Goal: Navigation & Orientation: Find specific page/section

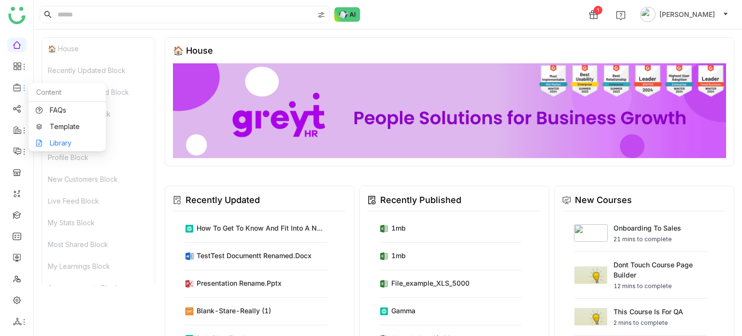
click at [56, 145] on link "Library" at bounding box center [67, 143] width 63 height 7
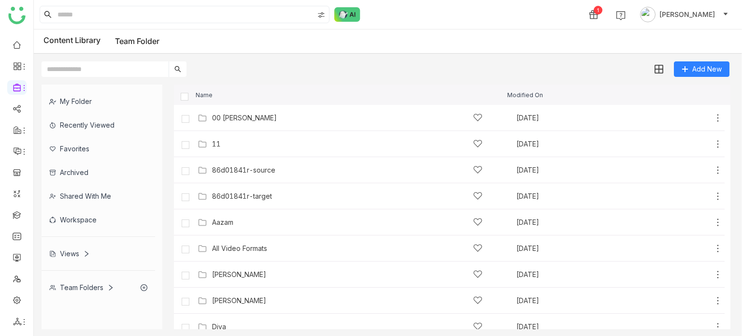
click at [97, 284] on div "Team Folders" at bounding box center [81, 287] width 65 height 8
click at [288, 67] on div "Add New" at bounding box center [385, 65] width 703 height 23
click at [89, 254] on icon at bounding box center [86, 253] width 7 height 7
click at [71, 298] on div "1new search1new search" at bounding box center [99, 305] width 114 height 32
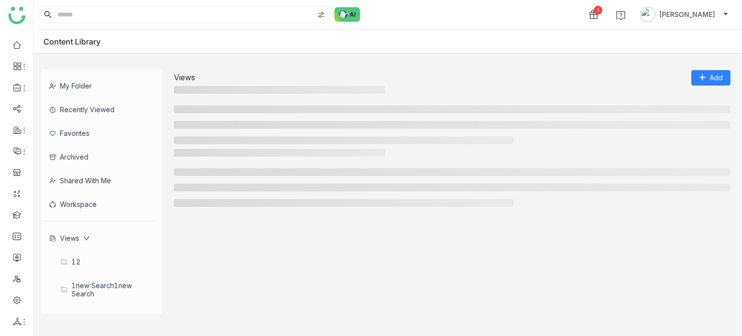
click at [75, 277] on div "1new search1new search" at bounding box center [99, 289] width 114 height 32
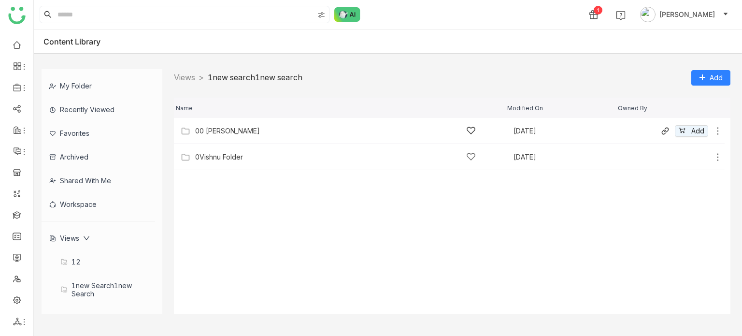
click at [251, 132] on div "00 [PERSON_NAME]" at bounding box center [335, 131] width 281 height 10
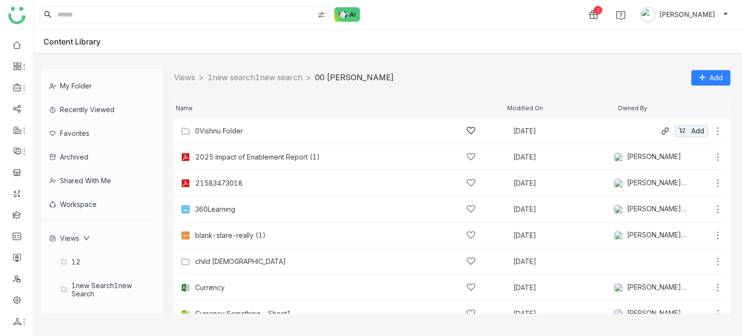
click at [717, 133] on icon at bounding box center [717, 130] width 1 height 7
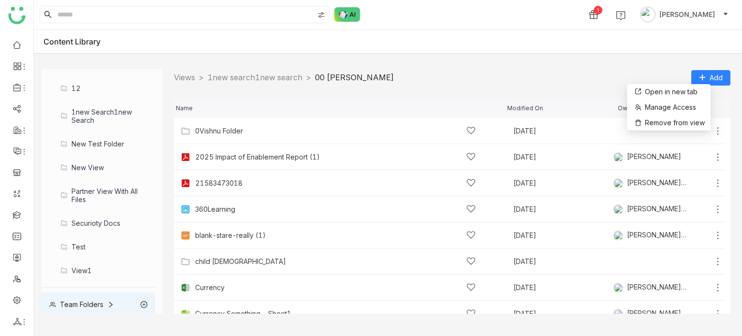
click at [87, 303] on div "Team Folders" at bounding box center [81, 304] width 65 height 8
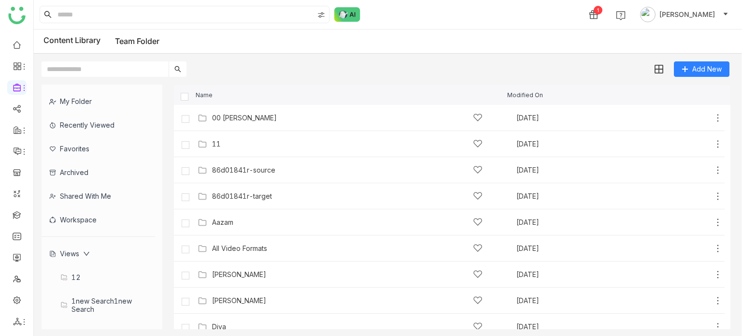
click at [95, 255] on div "Views" at bounding box center [99, 254] width 114 height 24
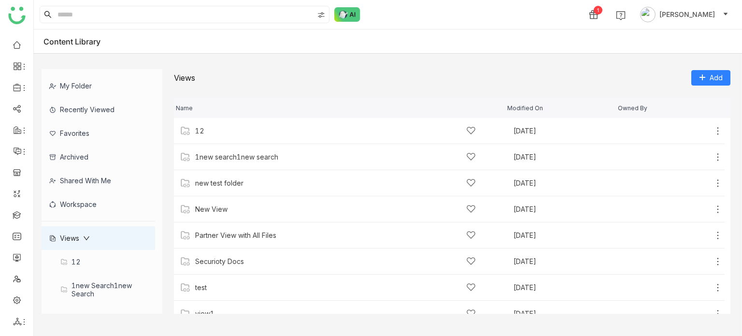
scroll to position [35, 0]
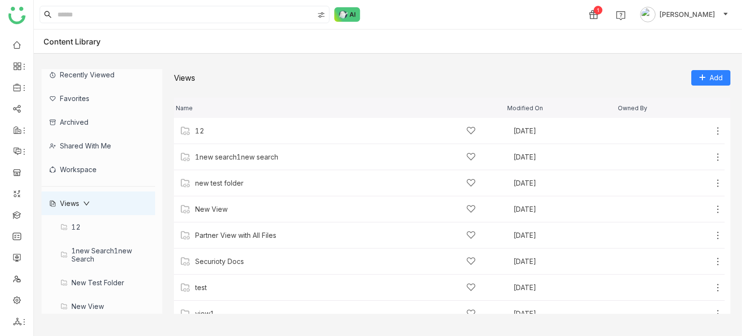
click at [77, 200] on div "Views" at bounding box center [69, 203] width 41 height 8
click at [82, 200] on div "Views" at bounding box center [69, 203] width 41 height 8
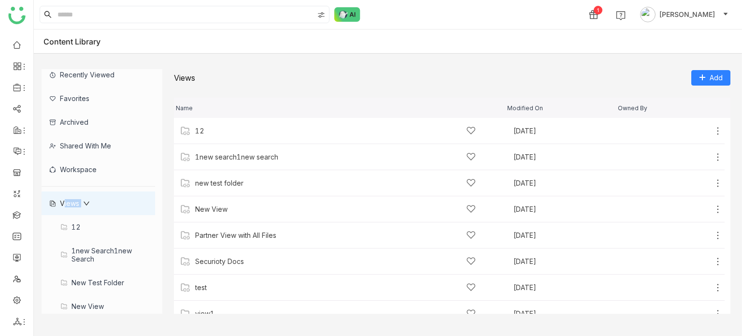
click at [107, 191] on div "Views" at bounding box center [99, 203] width 114 height 24
click at [105, 198] on div "Views" at bounding box center [99, 203] width 114 height 24
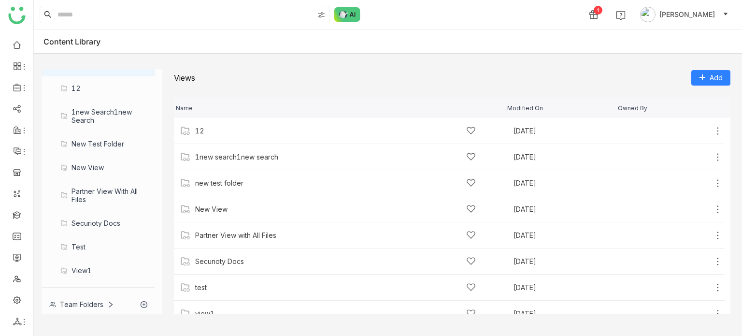
click at [116, 298] on div "Team Folders" at bounding box center [99, 304] width 114 height 24
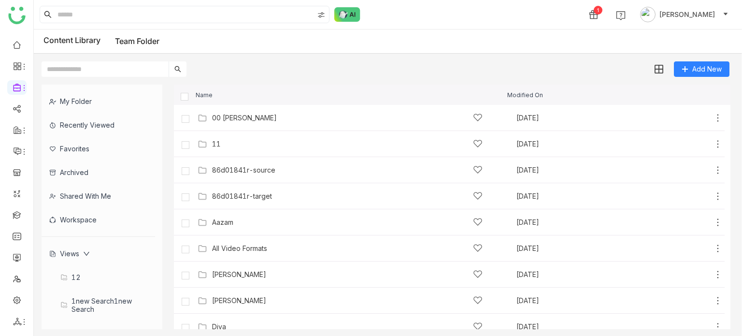
click at [91, 252] on div "Views" at bounding box center [99, 254] width 114 height 24
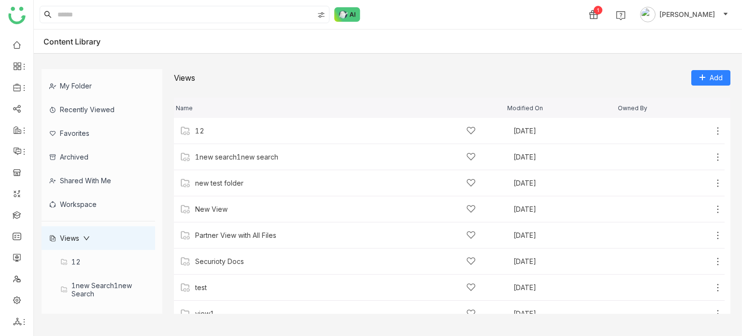
click at [91, 230] on div "Views" at bounding box center [99, 238] width 114 height 24
click at [87, 239] on icon at bounding box center [86, 238] width 7 height 7
click at [86, 244] on div "Views" at bounding box center [99, 238] width 114 height 24
click at [86, 235] on icon at bounding box center [86, 238] width 7 height 7
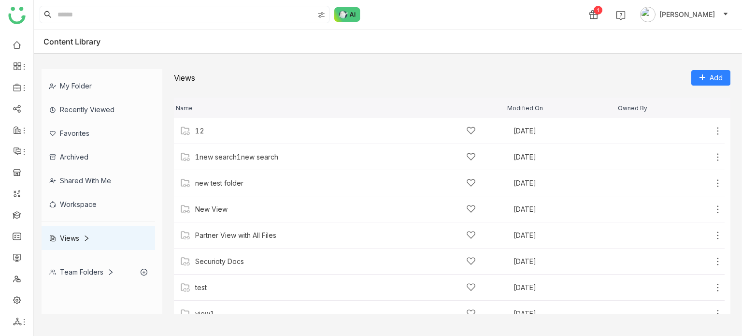
click at [86, 235] on icon at bounding box center [86, 238] width 7 height 7
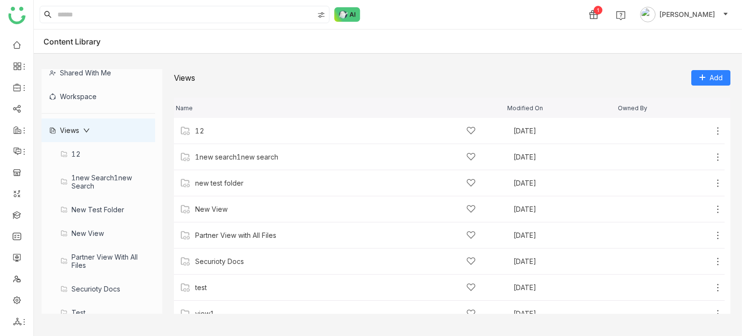
scroll to position [108, 0]
click at [107, 180] on div "1new search1new search" at bounding box center [99, 181] width 114 height 32
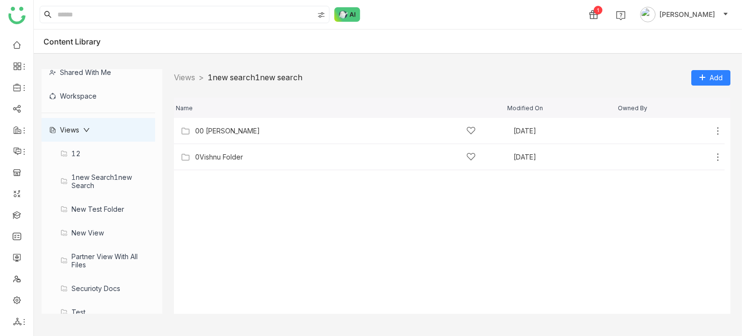
click at [106, 204] on div "new test folder" at bounding box center [99, 209] width 114 height 24
click at [101, 229] on div "New View" at bounding box center [99, 233] width 114 height 24
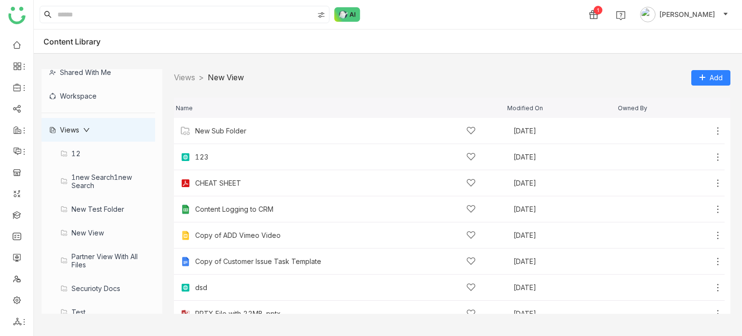
click at [122, 202] on div "new test folder" at bounding box center [99, 209] width 114 height 24
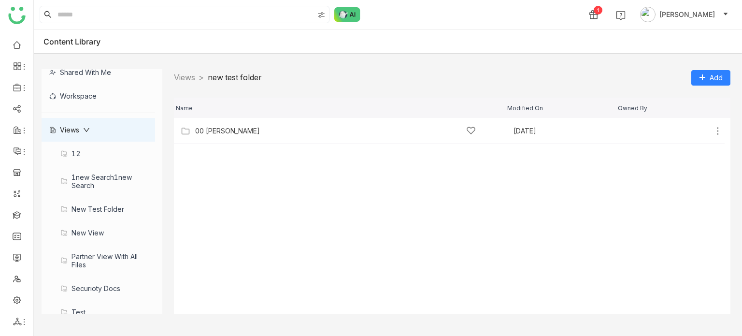
click at [128, 179] on div "1new search1new search" at bounding box center [99, 181] width 114 height 32
click at [122, 231] on div "New View" at bounding box center [99, 233] width 114 height 24
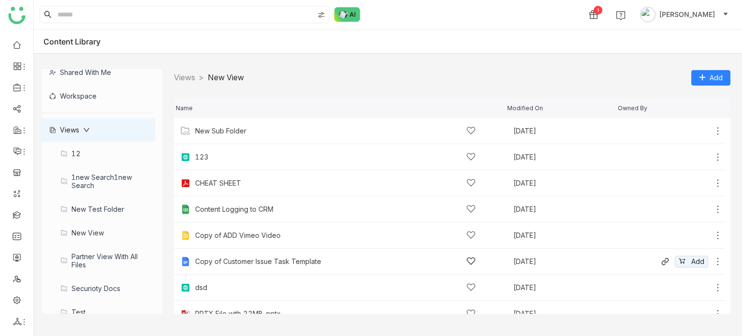
scroll to position [13, 0]
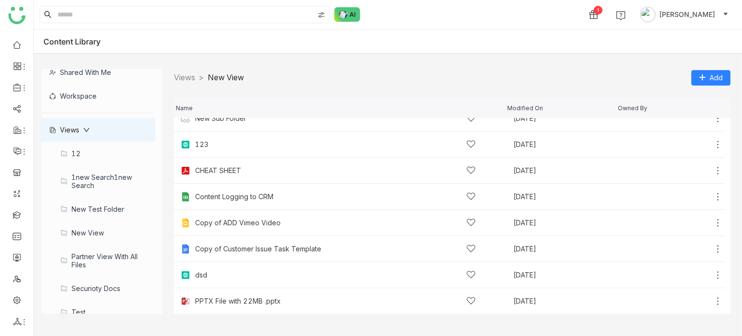
click at [122, 259] on div "Partner View with All Files" at bounding box center [99, 260] width 114 height 32
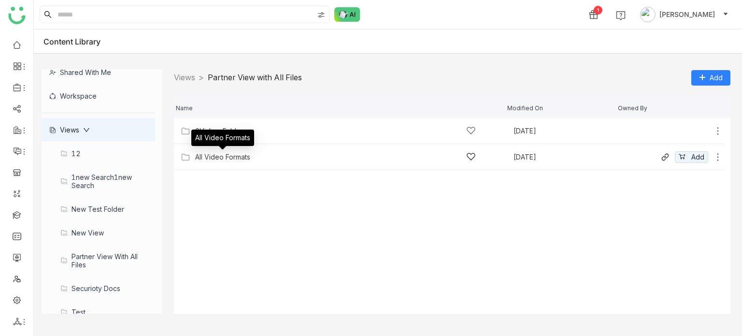
click at [216, 160] on div "All Video Formats" at bounding box center [222, 157] width 55 height 8
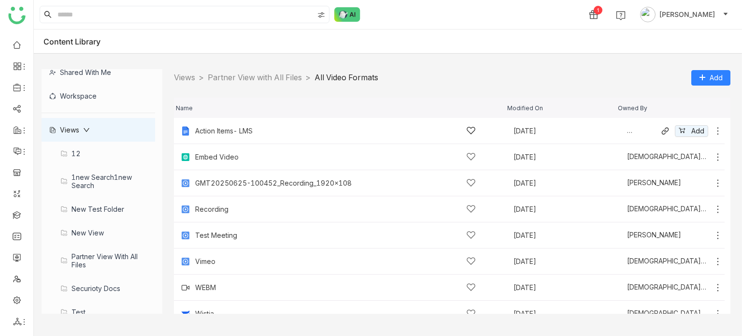
click at [713, 129] on icon at bounding box center [718, 131] width 10 height 10
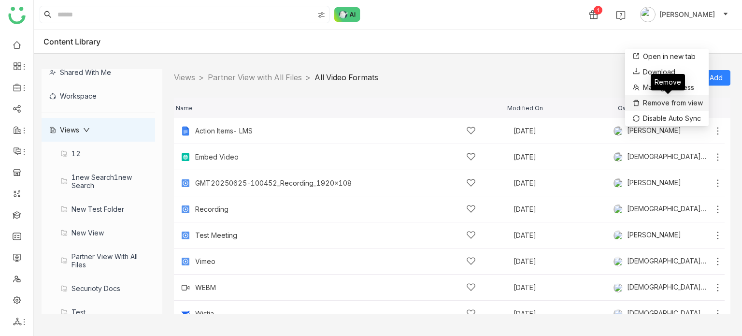
click at [698, 106] on span "Remove from view" at bounding box center [673, 103] width 60 height 11
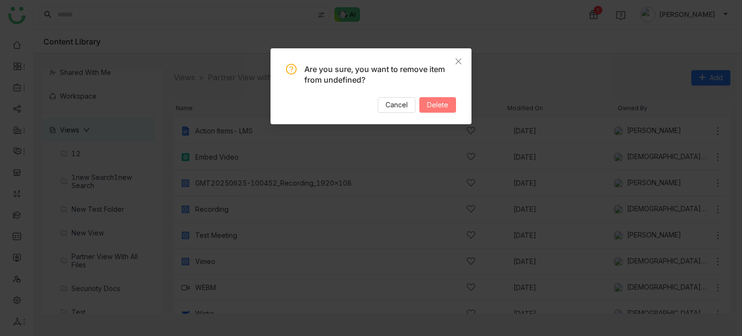
click at [448, 102] on button "Delete" at bounding box center [437, 104] width 37 height 15
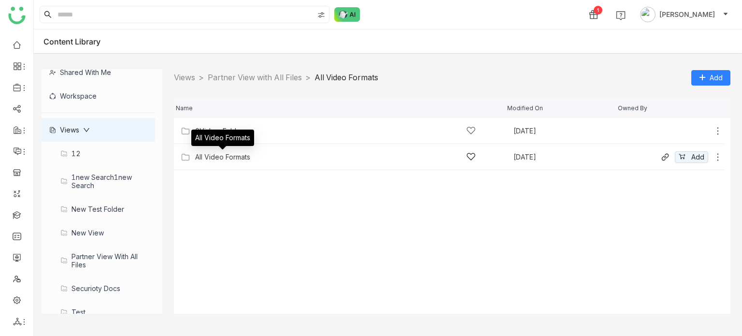
click at [221, 155] on div "All Video Formats" at bounding box center [222, 157] width 55 height 8
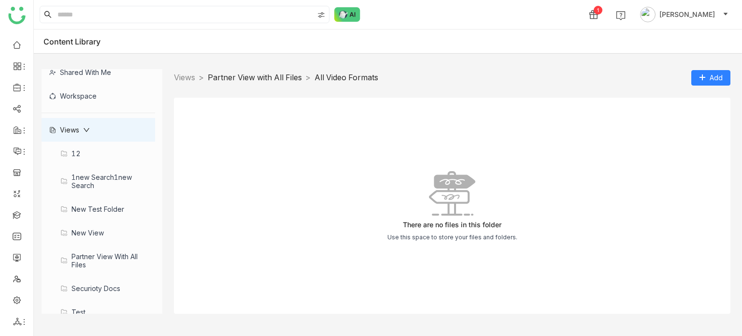
click at [293, 82] on link "Partner View with All Files" at bounding box center [255, 77] width 94 height 10
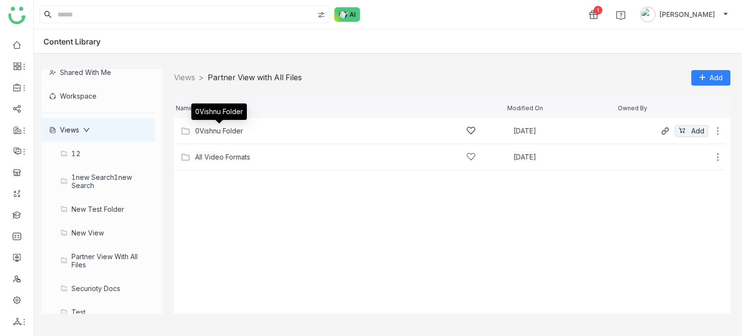
click at [211, 131] on div "0Vishnu Folder" at bounding box center [219, 131] width 48 height 8
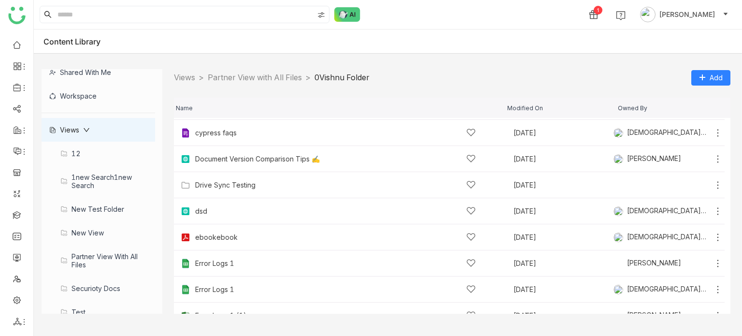
scroll to position [485, 0]
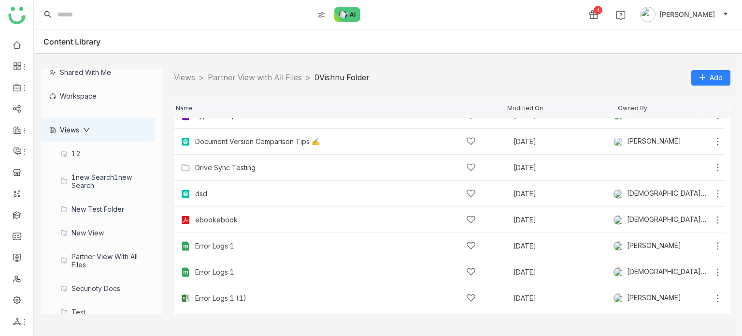
click at [77, 127] on div "Views" at bounding box center [69, 130] width 41 height 8
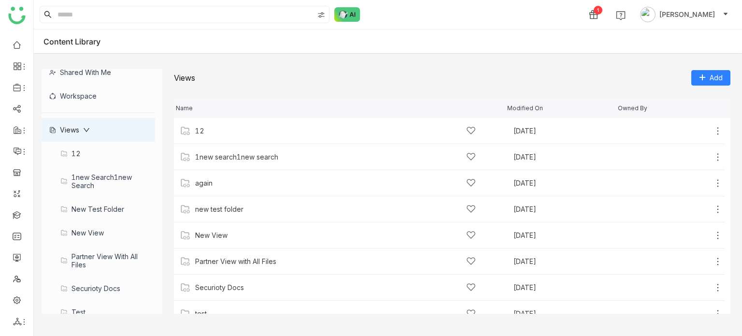
click at [77, 127] on div "Views" at bounding box center [69, 130] width 41 height 8
click at [88, 130] on icon at bounding box center [86, 130] width 7 height 7
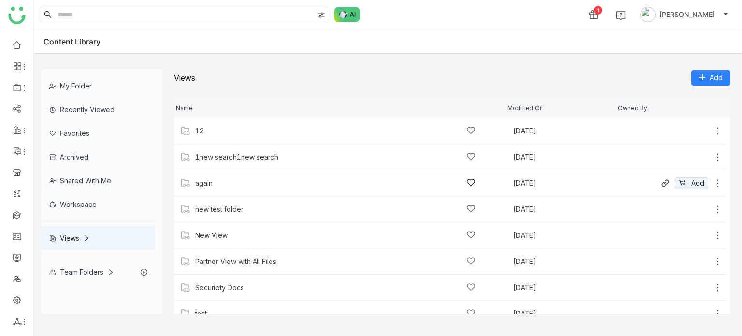
scroll to position [39, 0]
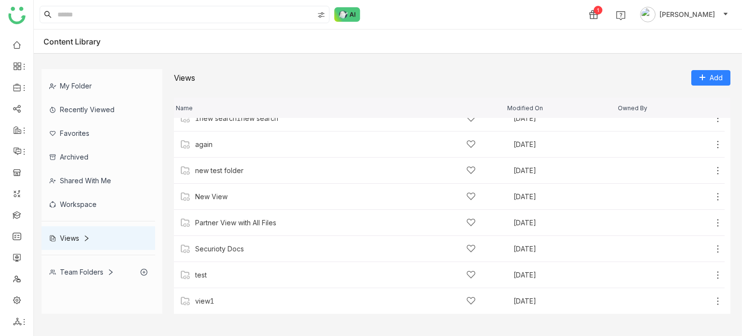
click at [94, 237] on div "Views" at bounding box center [99, 238] width 114 height 24
click at [83, 237] on icon at bounding box center [86, 238] width 7 height 7
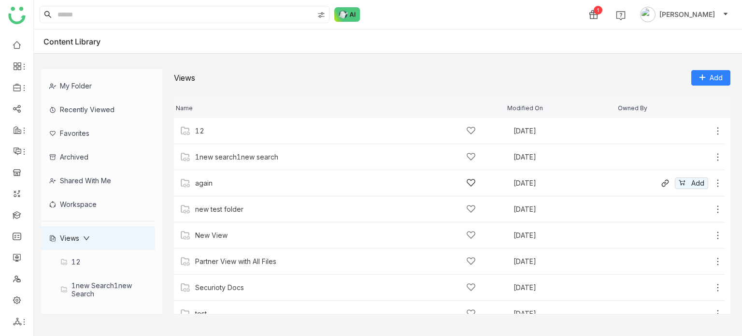
click at [218, 181] on div "again" at bounding box center [335, 183] width 281 height 10
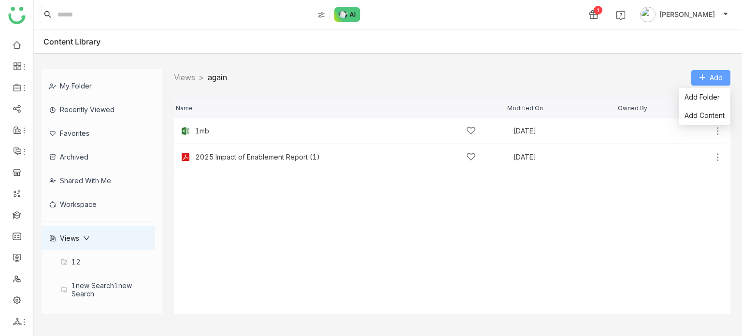
click at [707, 70] on button "Add" at bounding box center [710, 77] width 39 height 15
click at [699, 113] on span "Add Content" at bounding box center [704, 115] width 40 height 11
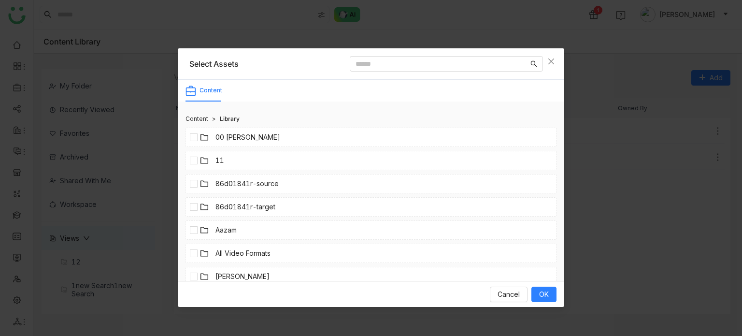
click at [201, 120] on div "Content" at bounding box center [196, 119] width 23 height 10
click at [229, 120] on link "Library" at bounding box center [230, 119] width 20 height 10
click at [232, 137] on link "00 Arif Folder" at bounding box center [247, 137] width 65 height 11
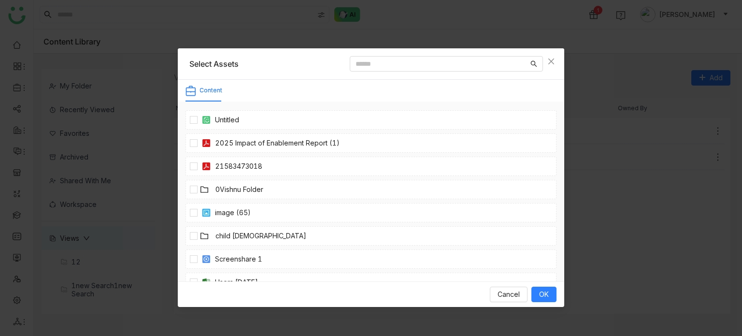
scroll to position [334, 0]
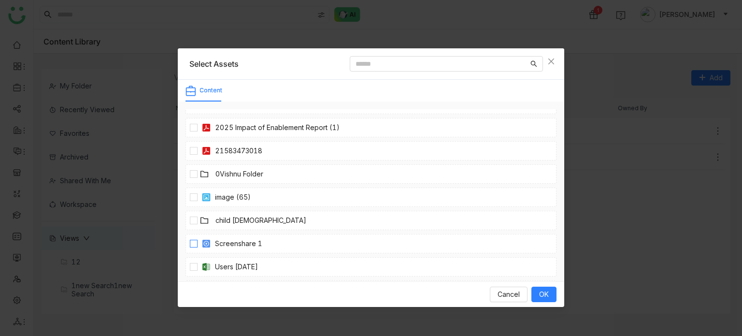
click at [231, 246] on link "Screenshare 1" at bounding box center [238, 243] width 47 height 11
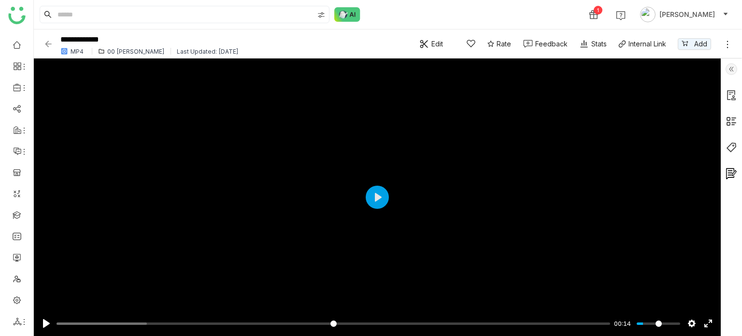
click at [47, 39] on img at bounding box center [48, 44] width 10 height 10
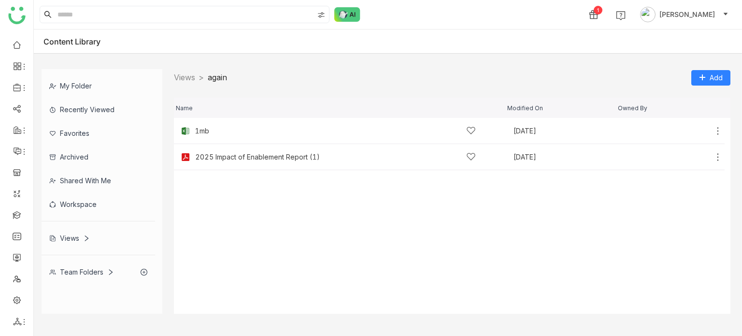
click at [714, 65] on div "My Folder Recently Viewed Favorites Archived Shared with me Workspace Views Tea…" at bounding box center [388, 191] width 708 height 260
click at [711, 80] on span "Add" at bounding box center [716, 77] width 13 height 11
click at [702, 121] on span "Add Content" at bounding box center [704, 115] width 40 height 11
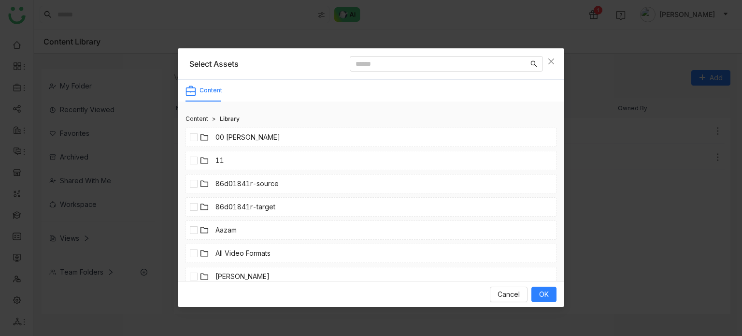
click at [224, 142] on link "00 Arif Folder" at bounding box center [247, 137] width 65 height 11
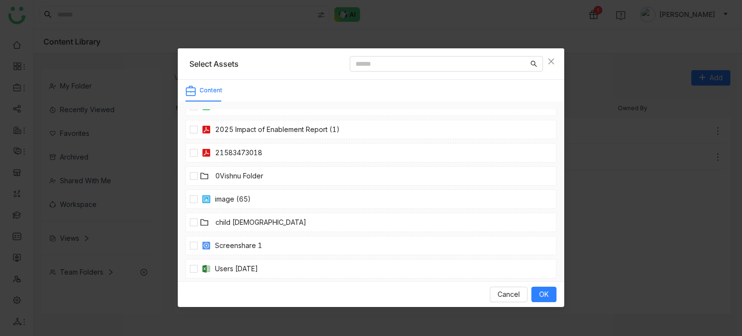
scroll to position [356, 0]
click at [228, 170] on link "image (65)" at bounding box center [233, 175] width 36 height 11
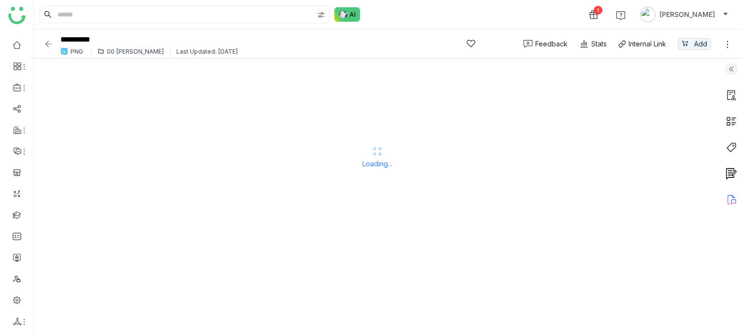
click at [50, 43] on img at bounding box center [48, 44] width 10 height 10
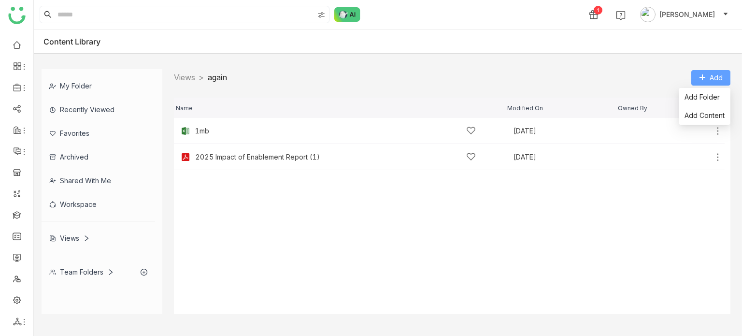
click at [719, 76] on span "Add" at bounding box center [716, 77] width 13 height 11
click at [720, 95] on li "Add Folder" at bounding box center [705, 97] width 52 height 18
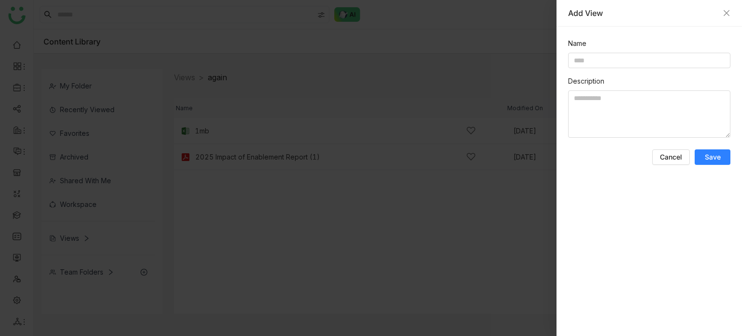
click at [727, 25] on div "Add View" at bounding box center [648, 13] width 185 height 27
click at [727, 6] on div "Add View" at bounding box center [648, 13] width 185 height 27
click at [727, 10] on icon "Close" at bounding box center [727, 13] width 8 height 8
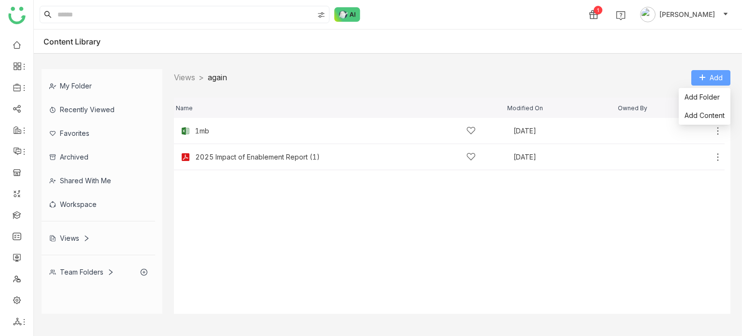
click at [704, 81] on icon at bounding box center [702, 77] width 7 height 7
click at [696, 114] on span "Add Content" at bounding box center [704, 115] width 40 height 11
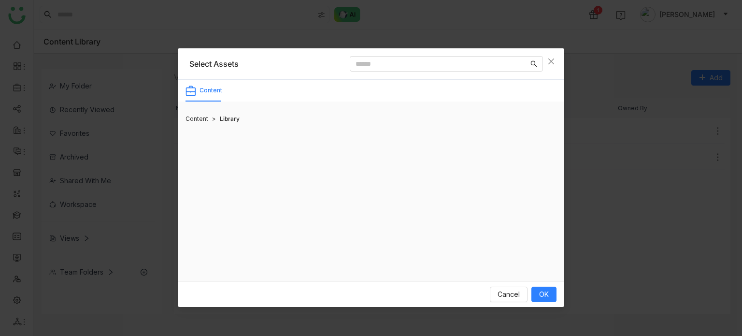
click at [205, 89] on div "Content" at bounding box center [210, 90] width 23 height 9
click at [199, 118] on div "Content" at bounding box center [196, 119] width 23 height 10
click at [220, 119] on link "Library" at bounding box center [230, 119] width 20 height 10
click at [506, 284] on div "Cancel OK" at bounding box center [371, 294] width 386 height 26
click at [507, 287] on button "Cancel" at bounding box center [509, 293] width 38 height 15
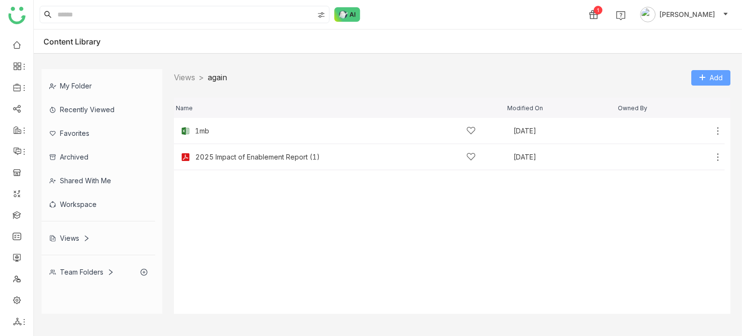
click at [701, 72] on button "Add" at bounding box center [710, 77] width 39 height 15
click at [699, 112] on span "Add Content" at bounding box center [704, 115] width 40 height 11
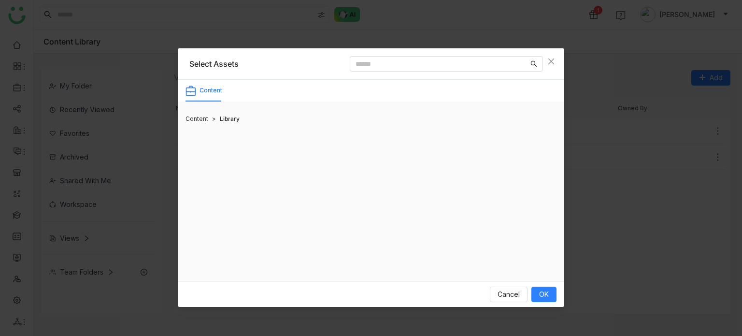
click at [232, 117] on link "Library" at bounding box center [230, 119] width 20 height 10
click at [189, 117] on div "Content" at bounding box center [196, 119] width 23 height 10
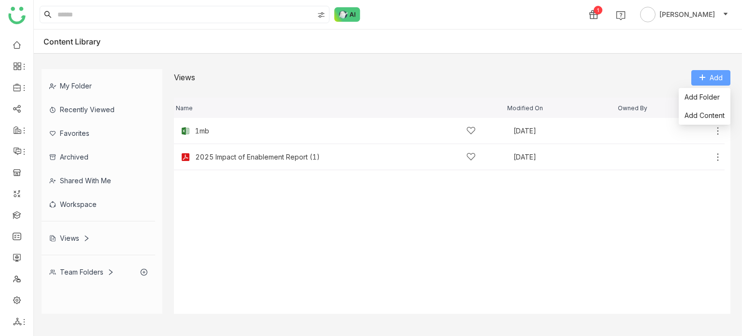
click at [725, 79] on button "Add" at bounding box center [710, 77] width 39 height 15
click at [713, 115] on span "Add Content" at bounding box center [704, 115] width 40 height 11
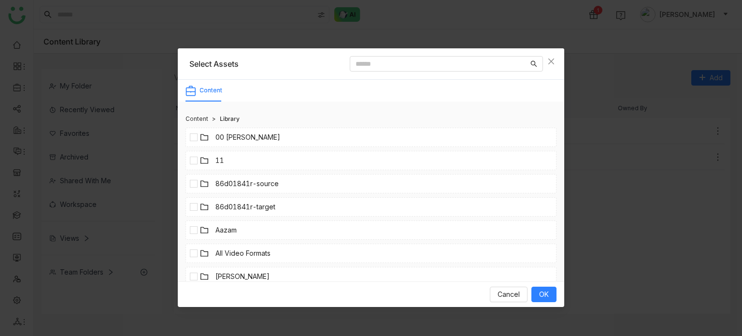
click at [245, 135] on link "00 Arif Folder" at bounding box center [247, 137] width 65 height 11
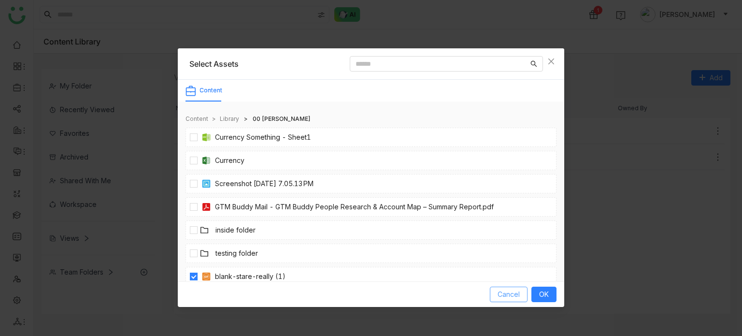
click at [508, 294] on span "Cancel" at bounding box center [508, 294] width 22 height 11
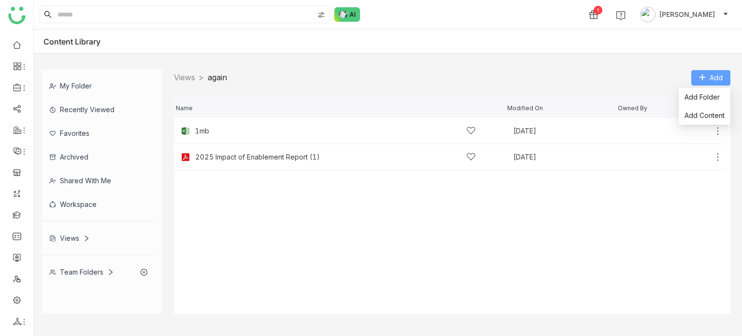
click at [709, 79] on button "Add" at bounding box center [710, 77] width 39 height 15
click at [709, 116] on span "Add Content" at bounding box center [704, 115] width 40 height 11
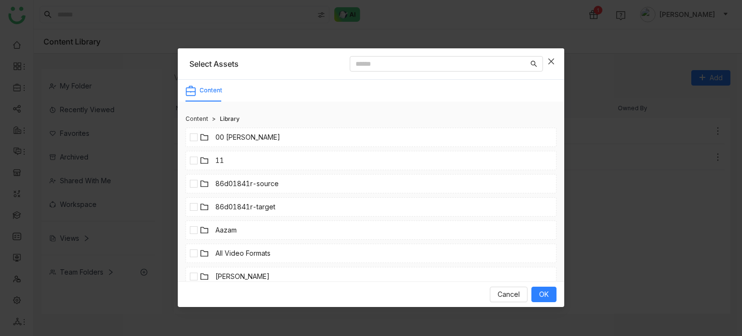
scroll to position [96, 0]
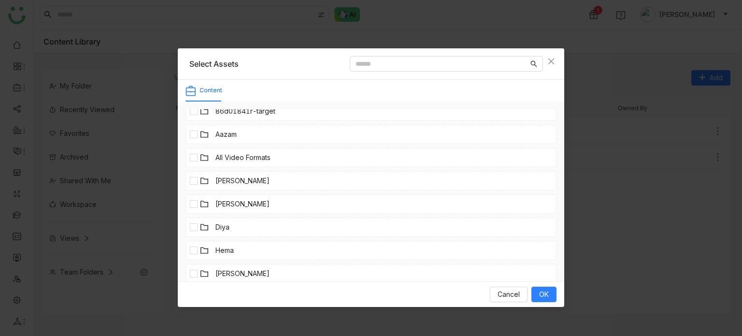
click at [231, 158] on link "All Video Formats" at bounding box center [242, 157] width 55 height 11
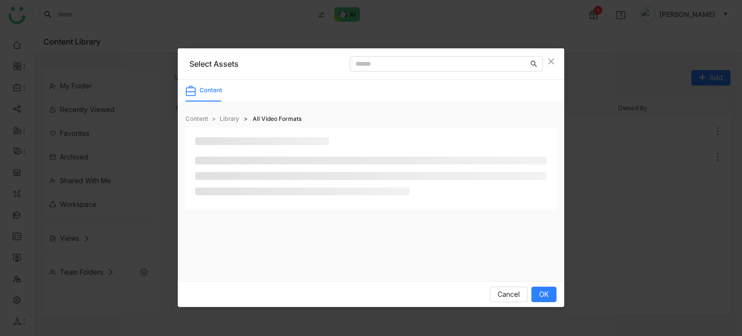
scroll to position [0, 0]
click at [230, 117] on link "Library" at bounding box center [229, 119] width 19 height 10
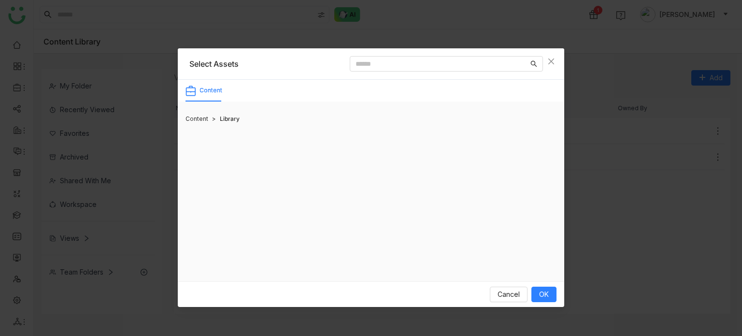
click at [207, 116] on div "Content" at bounding box center [196, 119] width 23 height 10
click at [518, 290] on span "Cancel" at bounding box center [508, 294] width 22 height 11
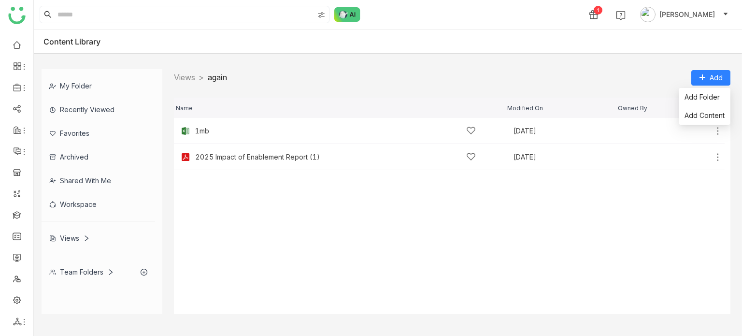
click at [702, 69] on div "Views > again > Add" at bounding box center [452, 77] width 556 height 17
drag, startPoint x: 704, startPoint y: 83, endPoint x: 688, endPoint y: 112, distance: 32.9
click at [688, 112] on body "1 Arif uddin Content Library My Folder Recently Viewed Favorites Archived Share…" at bounding box center [371, 168] width 742 height 336
click at [688, 112] on div "Name Modified On Owned By" at bounding box center [452, 108] width 556 height 20
click at [694, 119] on span "Add Content" at bounding box center [704, 115] width 40 height 11
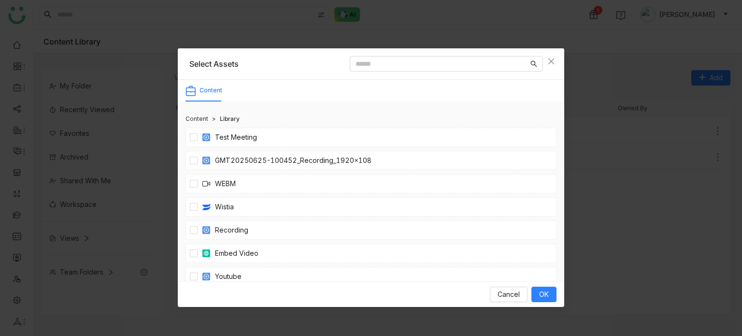
click at [195, 115] on div "Content" at bounding box center [196, 119] width 23 height 10
click at [190, 113] on div "Content > Library Test Meeting GMT20250625-100452_Recording_1920x108 WEBM Wisti…" at bounding box center [370, 191] width 371 height 164
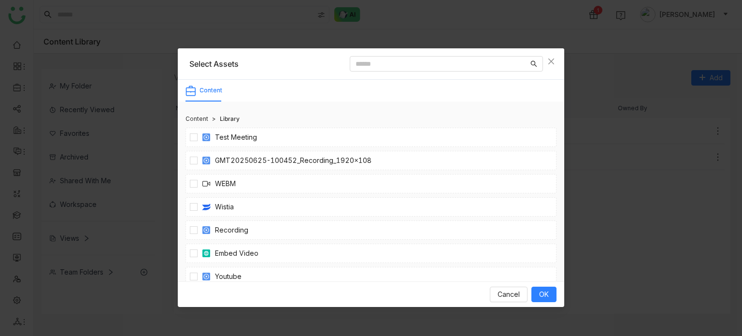
click at [200, 121] on div "Content" at bounding box center [196, 119] width 23 height 10
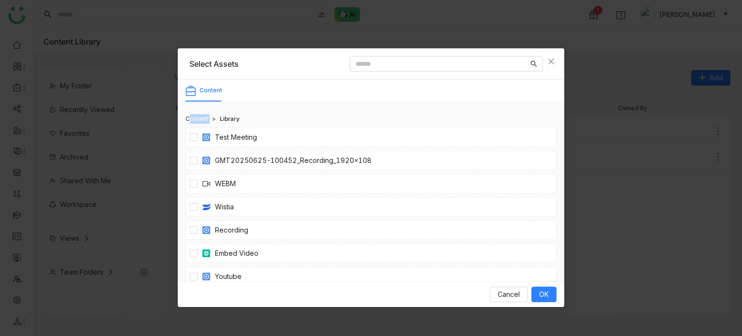
click at [200, 121] on div "Content" at bounding box center [196, 119] width 23 height 10
click at [512, 295] on span "Cancel" at bounding box center [508, 294] width 22 height 11
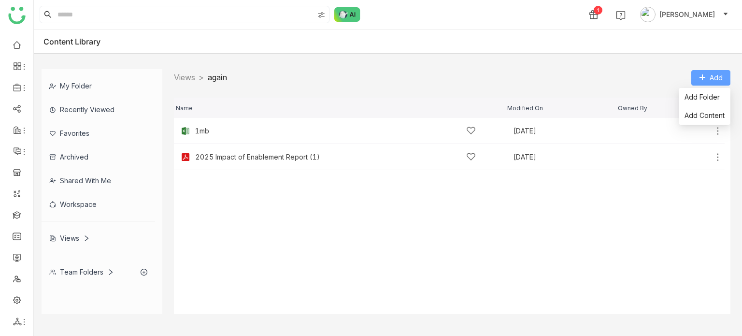
click at [717, 77] on span "Add" at bounding box center [716, 77] width 13 height 11
click at [709, 112] on span "Add Content" at bounding box center [704, 115] width 40 height 11
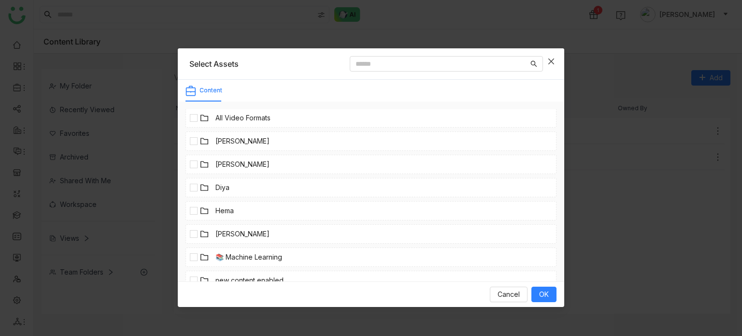
scroll to position [135, 0]
click at [227, 113] on link "All Video Formats" at bounding box center [242, 118] width 55 height 11
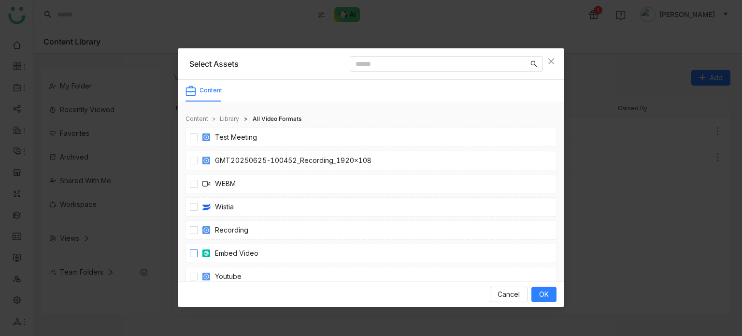
scroll to position [55, 0]
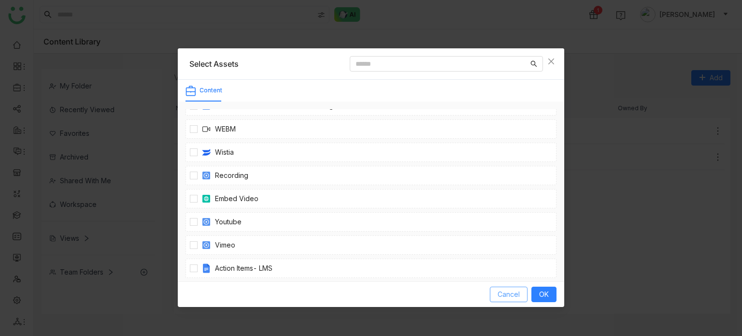
click at [526, 291] on button "Cancel" at bounding box center [509, 293] width 38 height 15
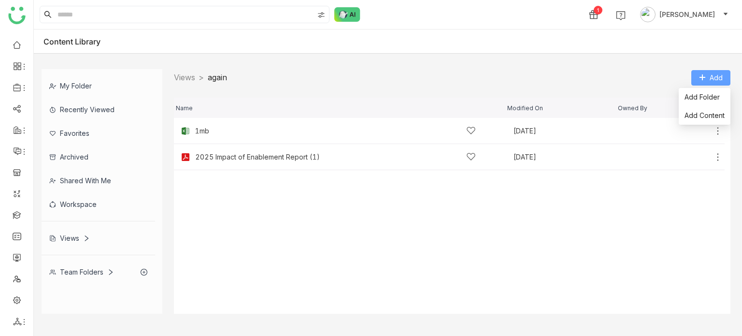
click at [713, 79] on span "Add" at bounding box center [716, 77] width 13 height 11
click at [706, 115] on span "Add Content" at bounding box center [704, 115] width 40 height 11
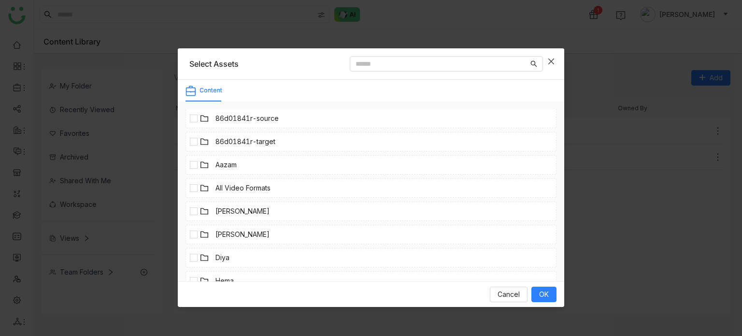
scroll to position [66, 0]
click at [227, 213] on link "bhupendra" at bounding box center [242, 210] width 54 height 11
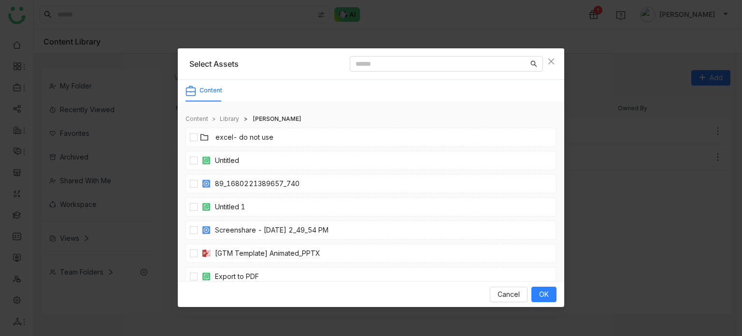
click at [227, 119] on link "Library" at bounding box center [229, 119] width 19 height 10
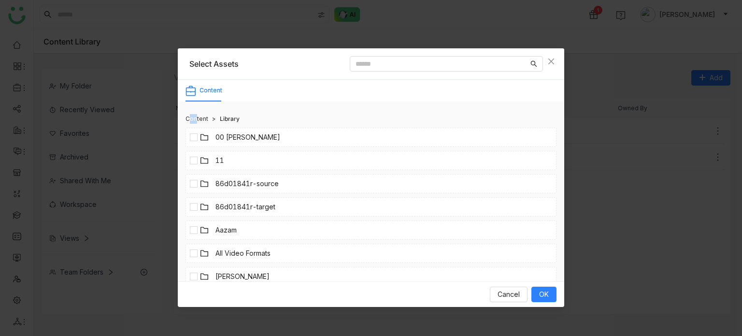
drag, startPoint x: 184, startPoint y: 115, endPoint x: 194, endPoint y: 119, distance: 10.7
click at [194, 119] on div "Content > Library 00 Arif Folder 11 86d01841r-source 86d01841r-target Aazam All…" at bounding box center [371, 195] width 386 height 172
click at [194, 119] on div "Content" at bounding box center [196, 119] width 23 height 10
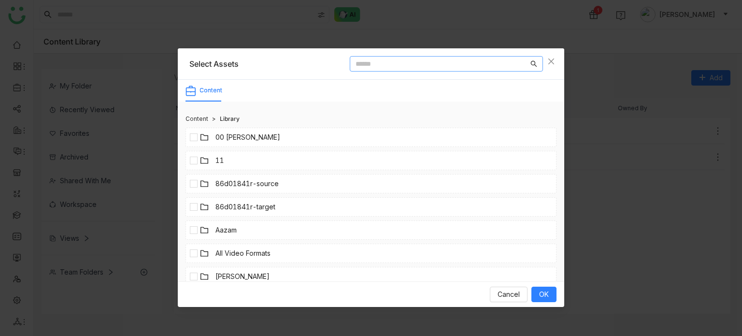
click at [390, 69] on input at bounding box center [441, 63] width 173 height 11
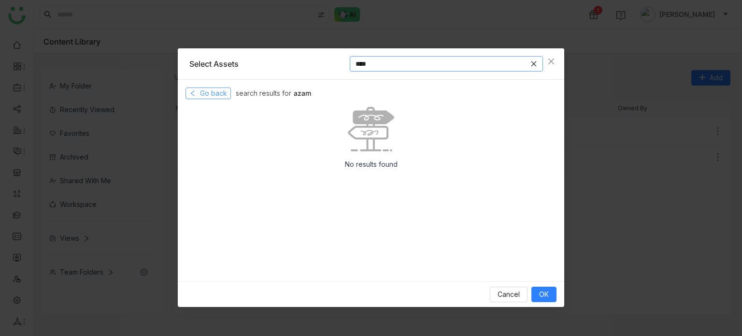
type input "****"
click at [219, 94] on span "Go back" at bounding box center [213, 93] width 27 height 11
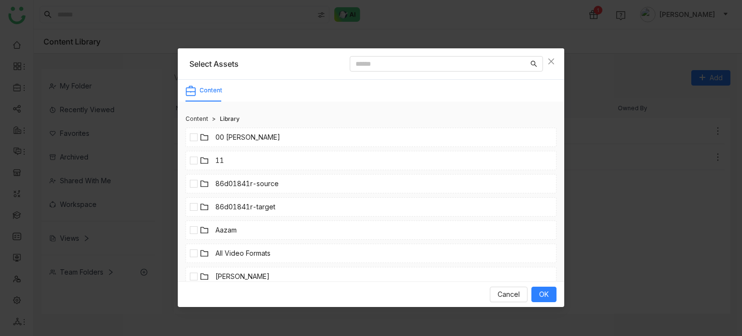
click at [240, 133] on link "00 [PERSON_NAME]" at bounding box center [247, 137] width 65 height 11
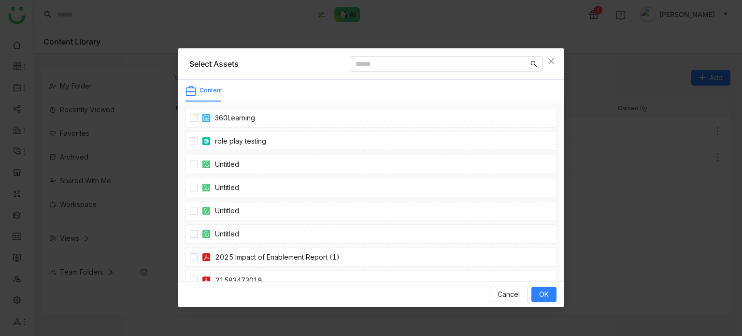
scroll to position [247, 0]
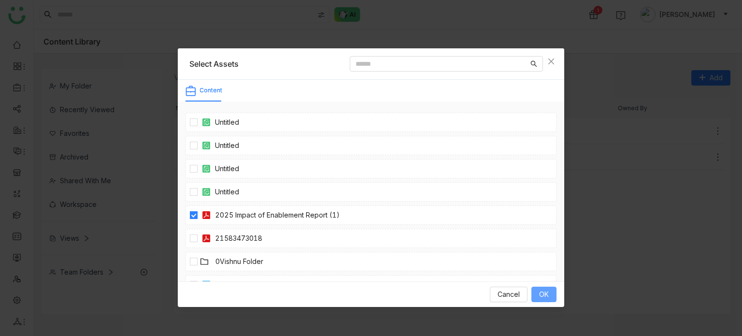
click at [540, 292] on span "OK" at bounding box center [544, 294] width 10 height 11
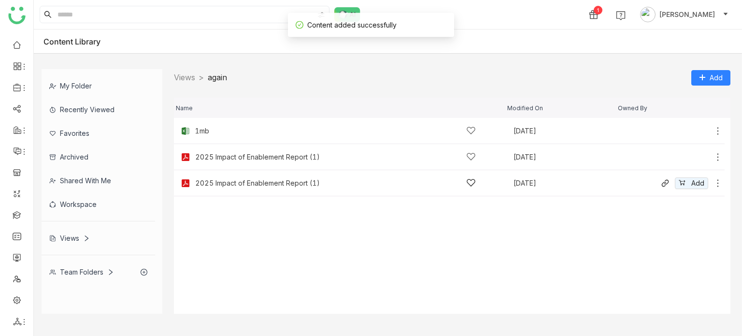
click at [719, 181] on icon at bounding box center [718, 183] width 10 height 10
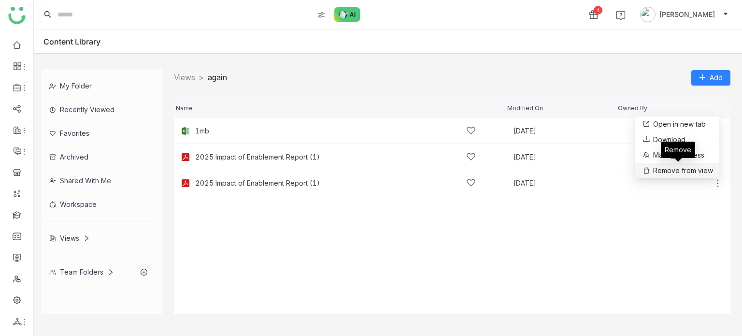
click at [691, 173] on span "Remove from view" at bounding box center [683, 170] width 60 height 11
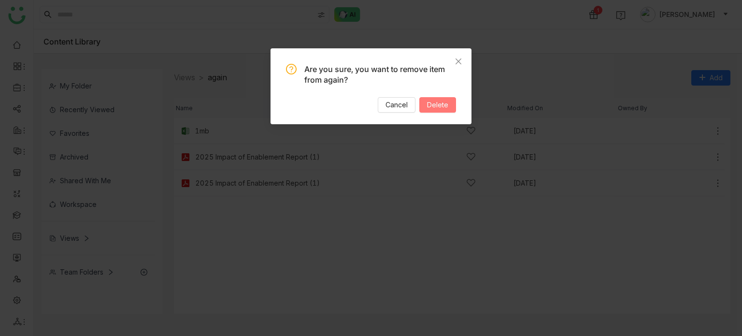
click at [450, 107] on button "Delete" at bounding box center [437, 104] width 37 height 15
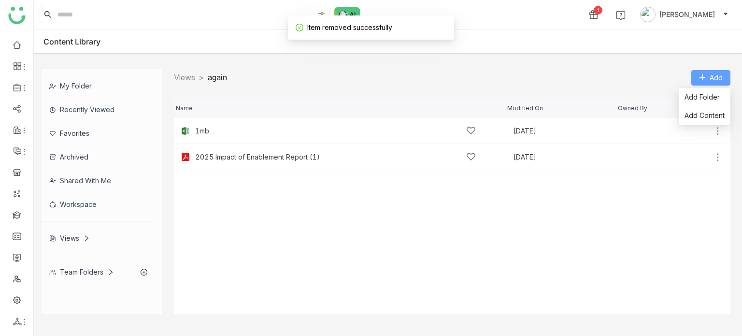
click at [720, 77] on span "Add" at bounding box center [716, 77] width 13 height 11
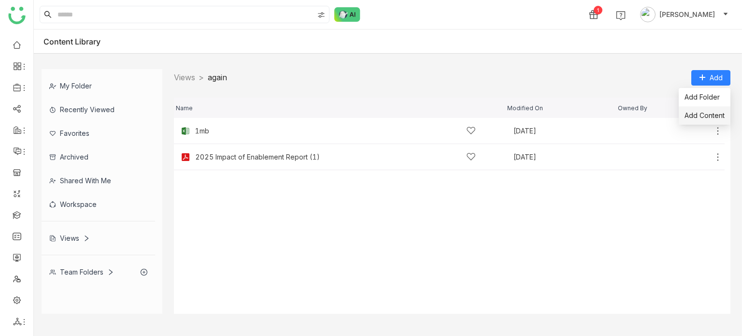
click at [707, 117] on span "Add Content" at bounding box center [704, 115] width 40 height 11
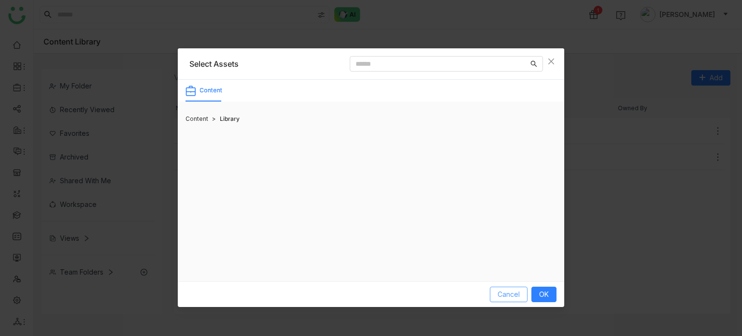
click at [514, 298] on span "Cancel" at bounding box center [508, 294] width 22 height 11
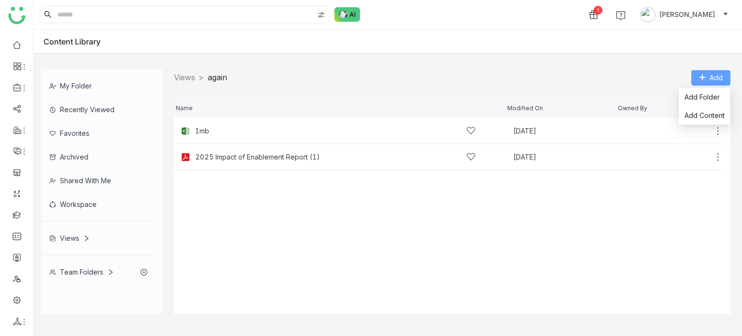
click at [725, 83] on button "Add" at bounding box center [710, 77] width 39 height 15
click at [709, 120] on span "Add Content" at bounding box center [704, 115] width 40 height 11
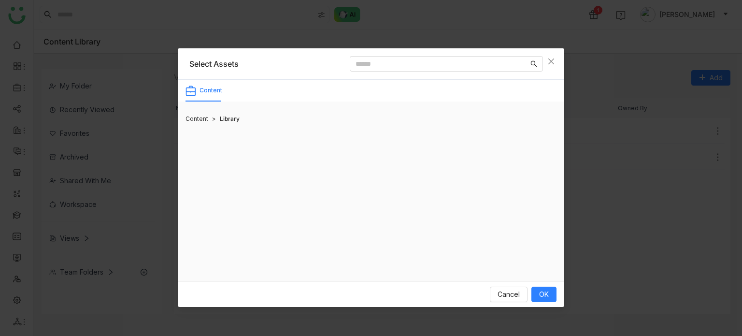
click at [195, 117] on div "Content" at bounding box center [196, 119] width 23 height 10
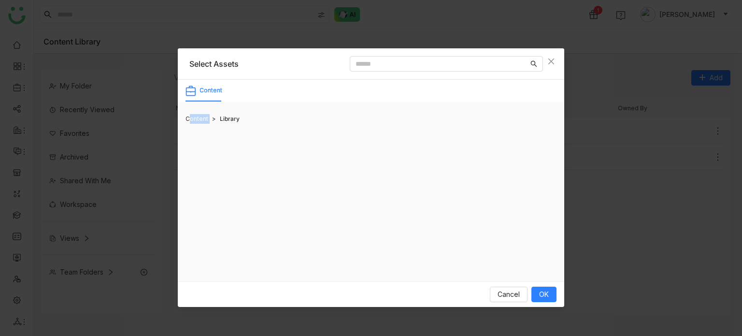
click at [195, 117] on div "Content" at bounding box center [196, 119] width 23 height 10
click at [506, 292] on span "Cancel" at bounding box center [508, 294] width 22 height 11
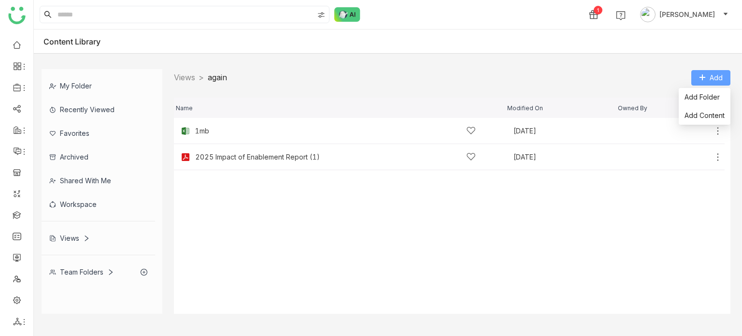
click at [712, 76] on span "Add" at bounding box center [716, 77] width 13 height 11
click at [705, 120] on span "Add Content" at bounding box center [704, 115] width 40 height 11
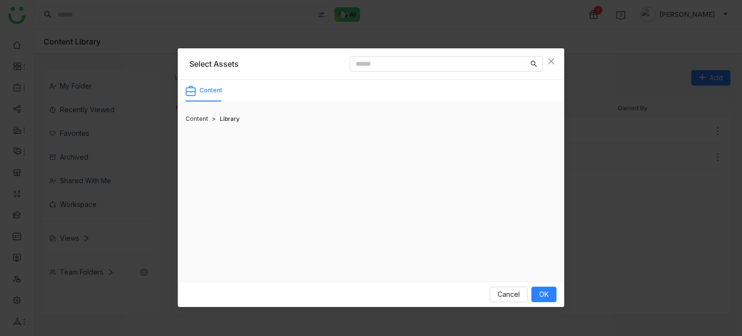
click at [193, 115] on div "Content" at bounding box center [196, 119] width 23 height 10
click at [526, 294] on button "Cancel" at bounding box center [509, 293] width 38 height 15
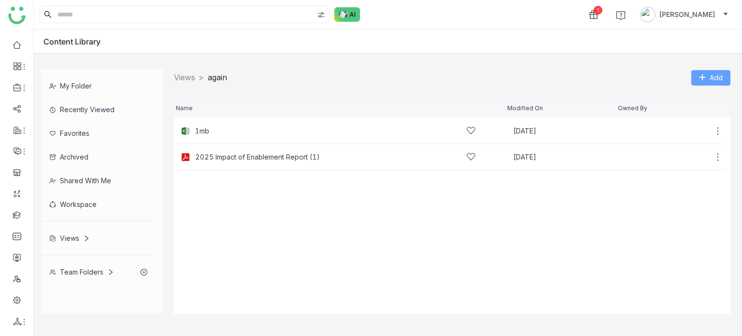
click at [713, 81] on span "Add" at bounding box center [716, 77] width 13 height 11
click at [708, 121] on li "Add Content" at bounding box center [705, 115] width 52 height 18
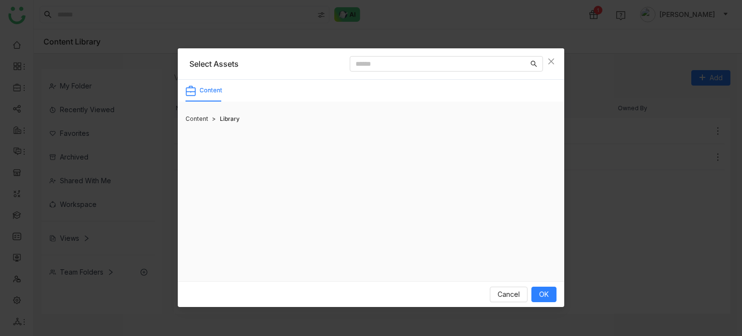
click at [415, 42] on nz-modal-container "Select Assets Content Content > Library Cancel OK" at bounding box center [371, 168] width 742 height 336
click at [417, 42] on nz-modal-container "Select Assets Content Content > Library Cancel OK" at bounding box center [371, 168] width 742 height 336
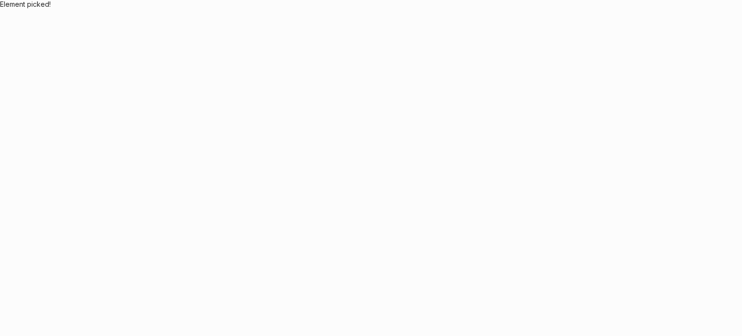
click at [283, 19] on body "Element picked!" at bounding box center [371, 168] width 742 height 336
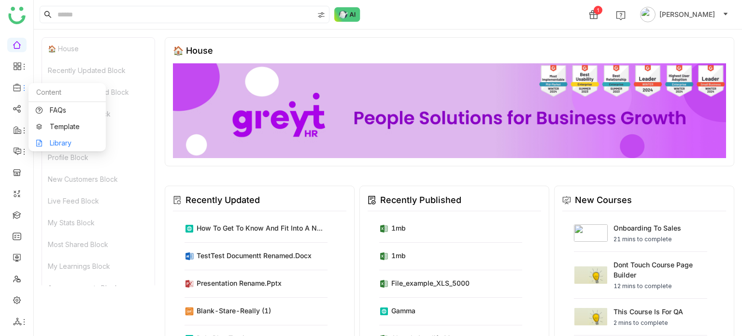
click at [58, 142] on link "Library" at bounding box center [67, 143] width 63 height 7
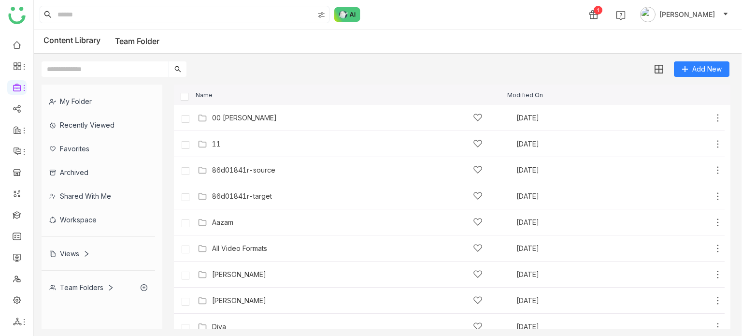
click at [77, 143] on div "Views" at bounding box center [69, 253] width 41 height 8
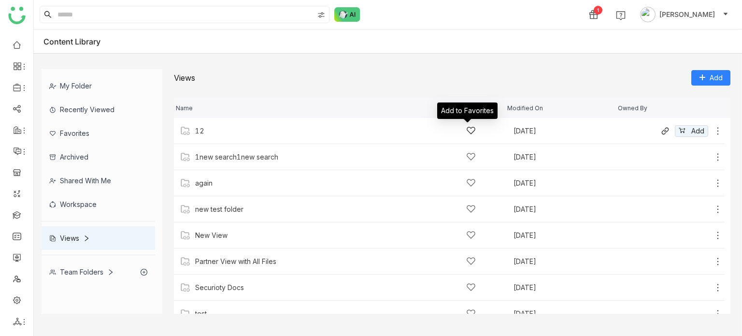
click at [468, 129] on icon at bounding box center [471, 131] width 10 height 10
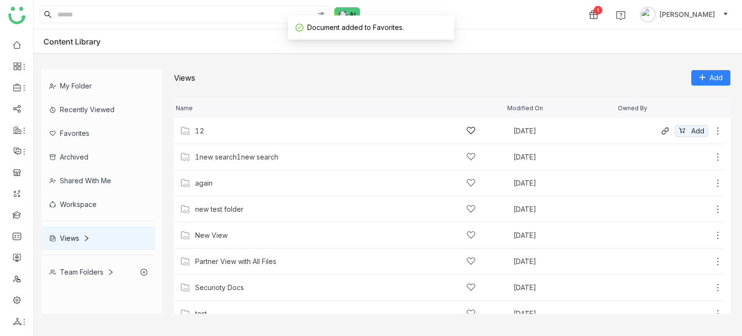
click at [195, 137] on div "12 Aug 13, 2025 Add" at bounding box center [449, 131] width 551 height 26
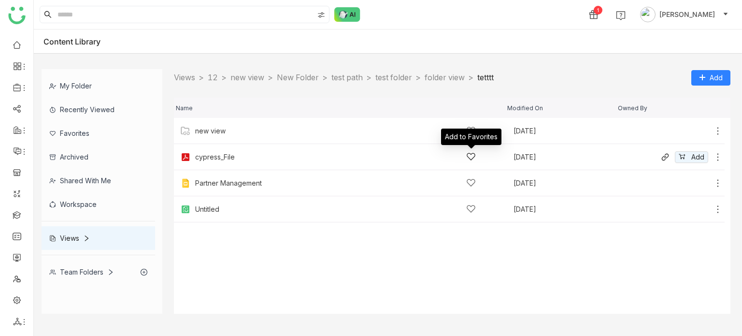
click at [468, 143] on icon at bounding box center [471, 156] width 9 height 7
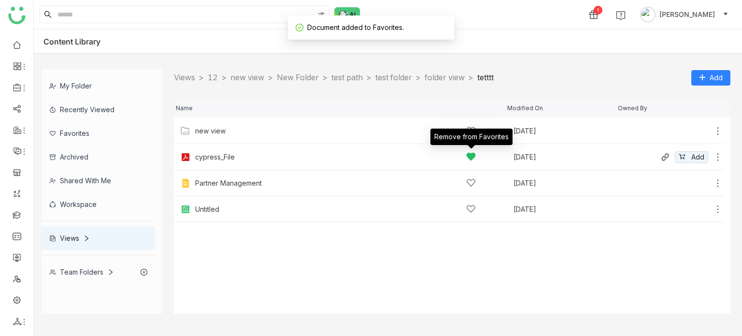
click at [471, 143] on icon at bounding box center [471, 156] width 8 height 7
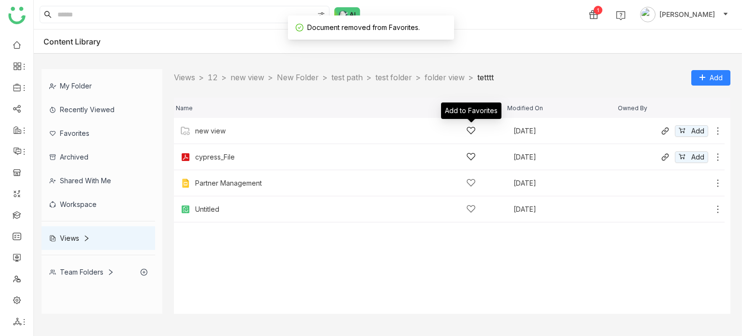
click at [471, 131] on icon at bounding box center [471, 131] width 10 height 10
click at [471, 131] on icon at bounding box center [471, 130] width 8 height 7
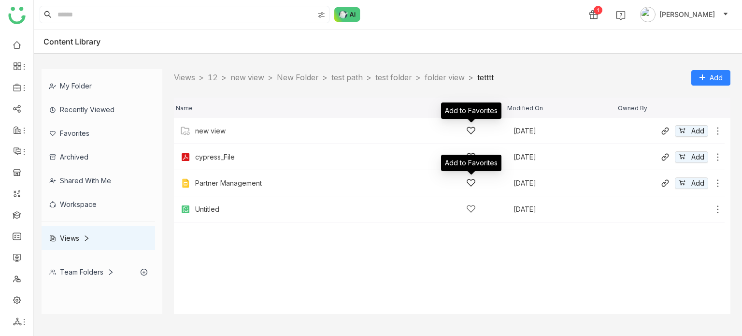
click at [470, 143] on icon at bounding box center [471, 183] width 10 height 10
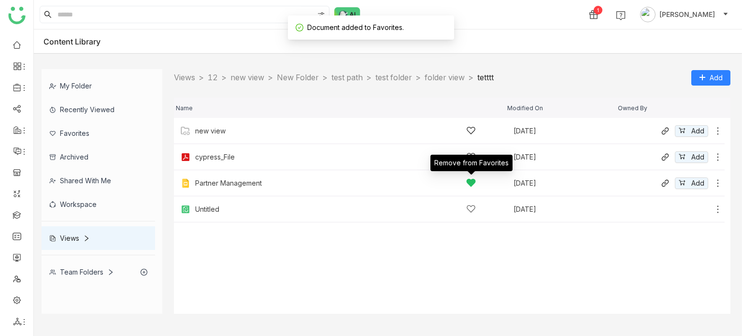
click at [470, 143] on icon at bounding box center [471, 182] width 8 height 7
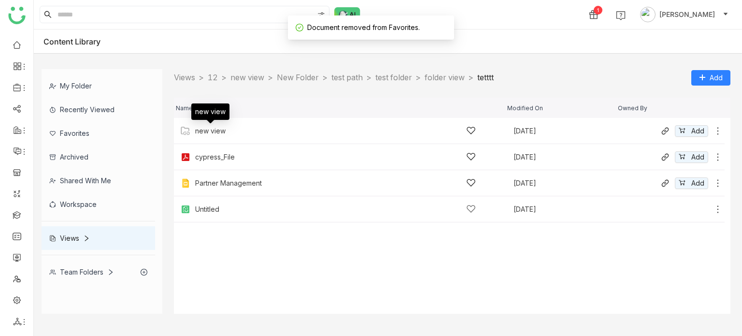
click at [213, 130] on div "new view" at bounding box center [210, 131] width 30 height 8
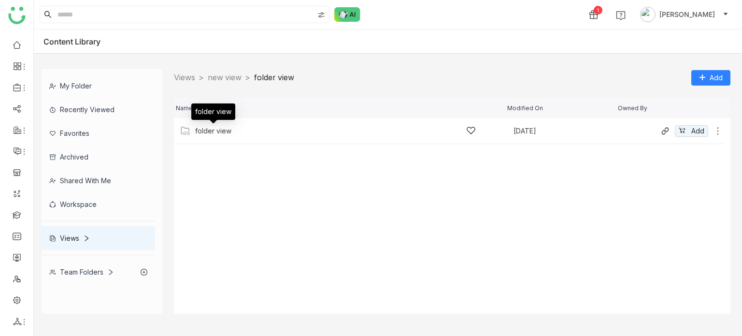
click at [198, 128] on div "folder view" at bounding box center [213, 131] width 36 height 8
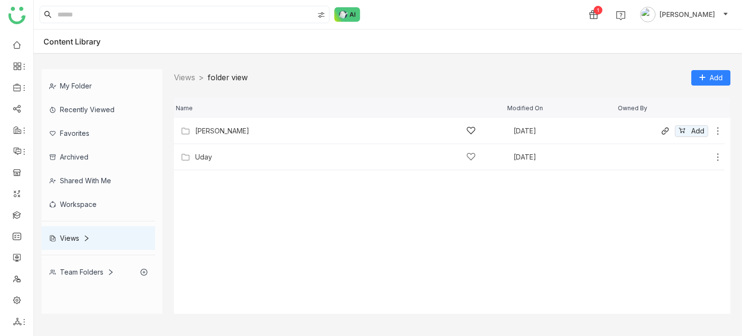
click at [235, 137] on div "Prashanth Aug 16, 2025 Add" at bounding box center [449, 131] width 551 height 26
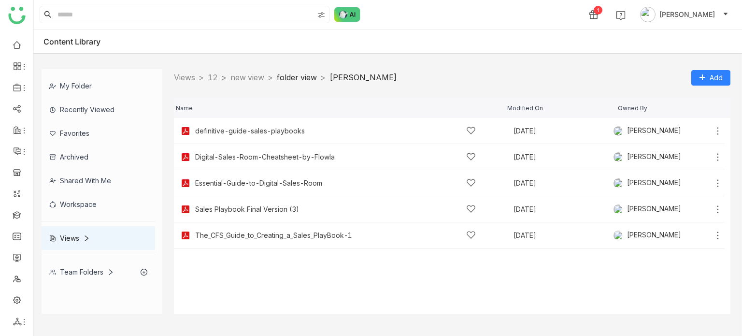
click at [308, 73] on link "folder view" at bounding box center [297, 77] width 40 height 10
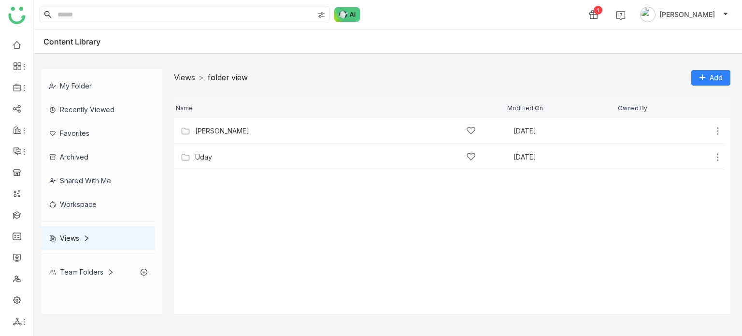
click at [188, 75] on link "Views" at bounding box center [184, 77] width 21 height 10
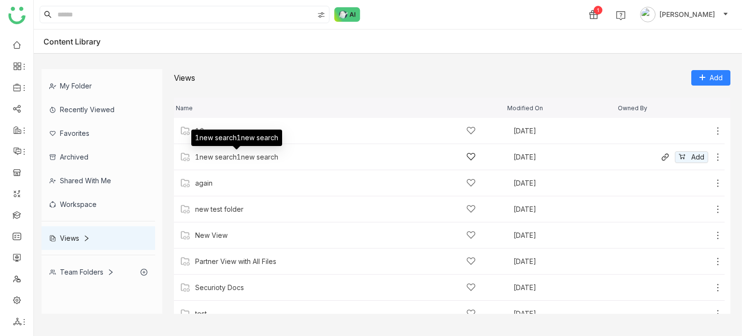
click at [240, 143] on div "1new search1new search" at bounding box center [236, 157] width 83 height 8
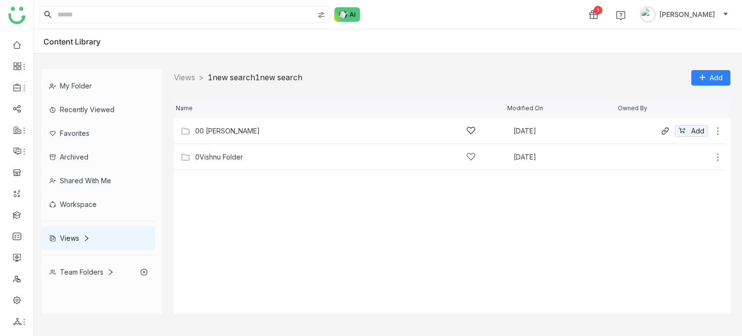
click at [216, 126] on div "00 [PERSON_NAME]" at bounding box center [335, 131] width 281 height 10
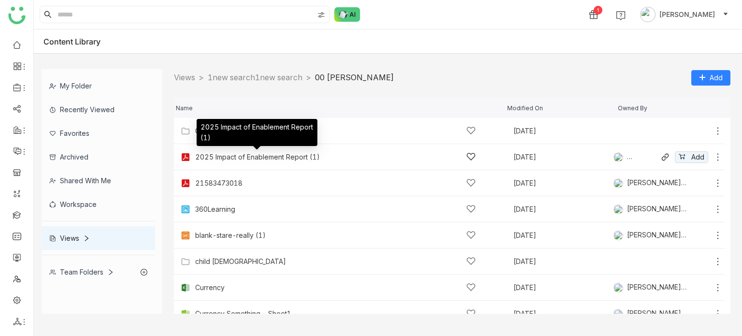
click at [228, 143] on div "2025 Impact of Enablement Report (1)" at bounding box center [257, 157] width 125 height 8
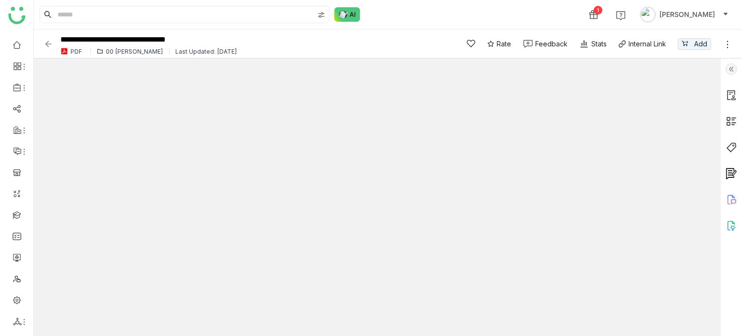
click at [52, 42] on img at bounding box center [48, 44] width 10 height 10
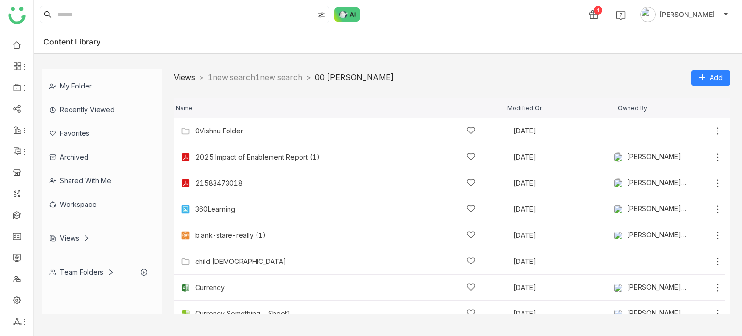
click at [186, 73] on link "Views" at bounding box center [184, 77] width 21 height 10
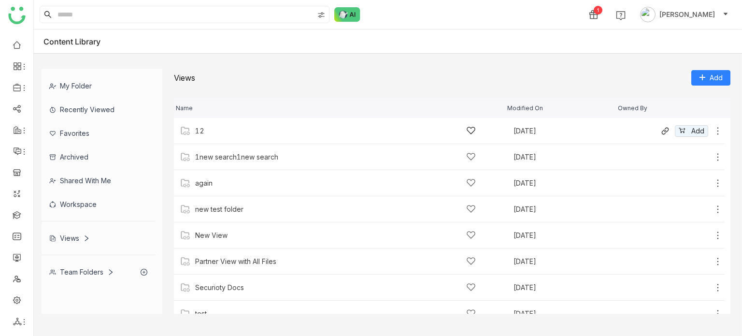
click at [189, 128] on img at bounding box center [186, 131] width 10 height 10
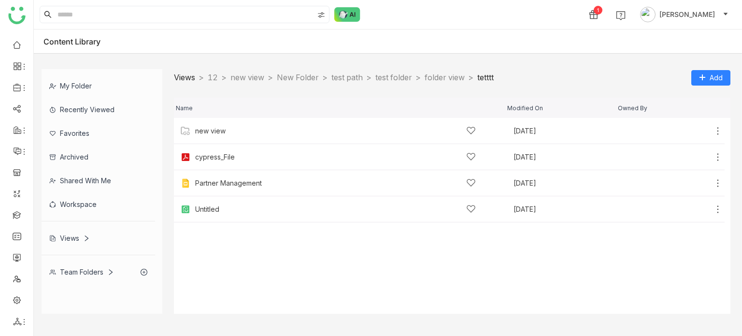
click at [182, 73] on link "Views" at bounding box center [184, 77] width 21 height 10
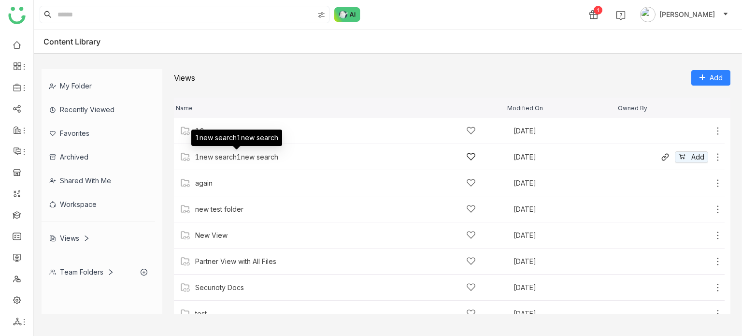
click at [234, 143] on div "1new search1new search" at bounding box center [236, 157] width 83 height 8
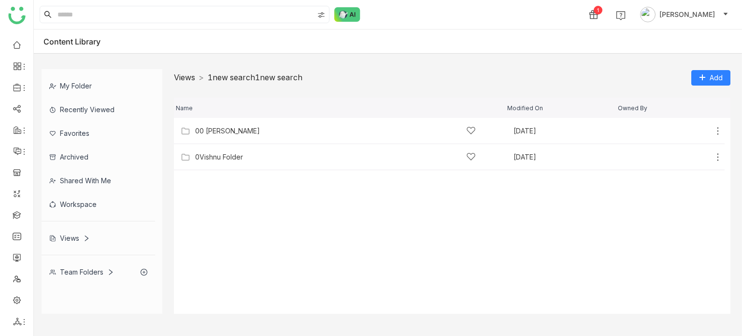
click at [187, 79] on link "Views" at bounding box center [184, 77] width 21 height 10
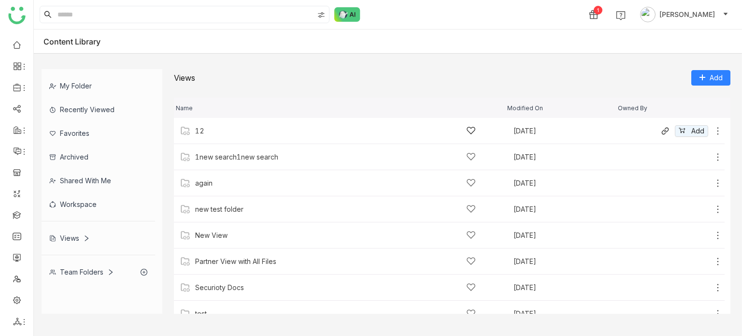
click at [205, 132] on div "12" at bounding box center [335, 131] width 281 height 10
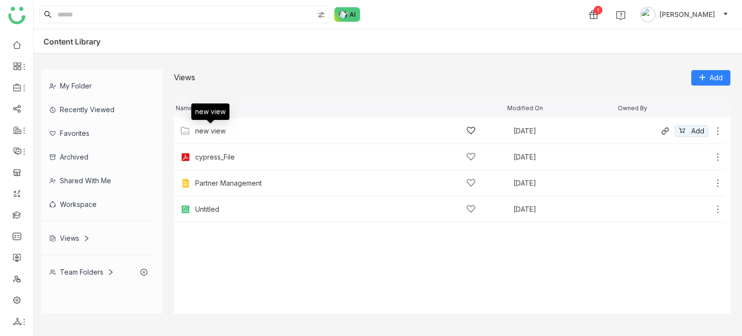
click at [213, 131] on div "new view" at bounding box center [210, 131] width 30 height 8
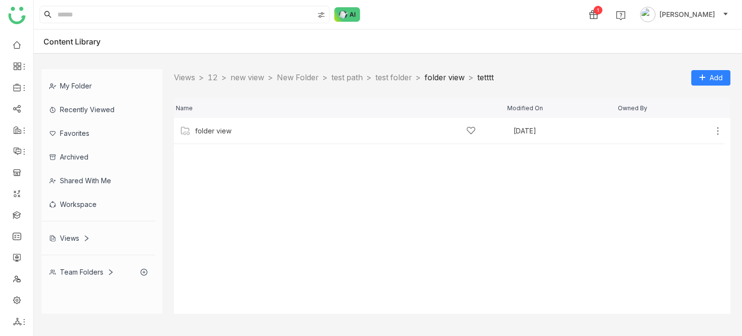
click at [465, 81] on link "folder view" at bounding box center [445, 77] width 40 height 10
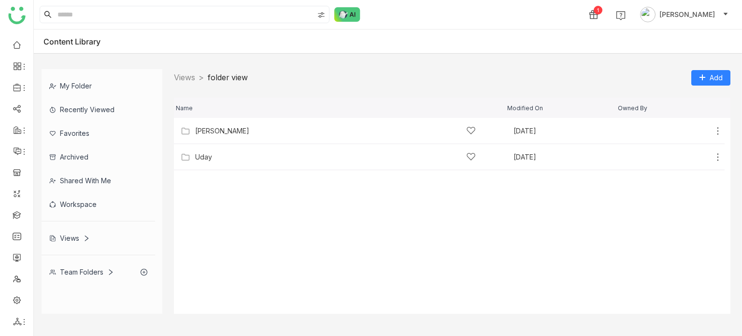
click at [186, 82] on nz-breadcrumb "Views > folder view >" at bounding box center [211, 77] width 74 height 12
click at [187, 78] on link "Views" at bounding box center [184, 77] width 21 height 10
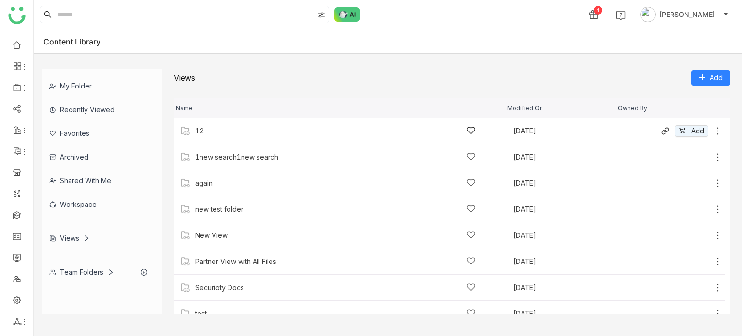
click at [199, 123] on div "12 Aug 13, 2025 Add" at bounding box center [449, 131] width 551 height 26
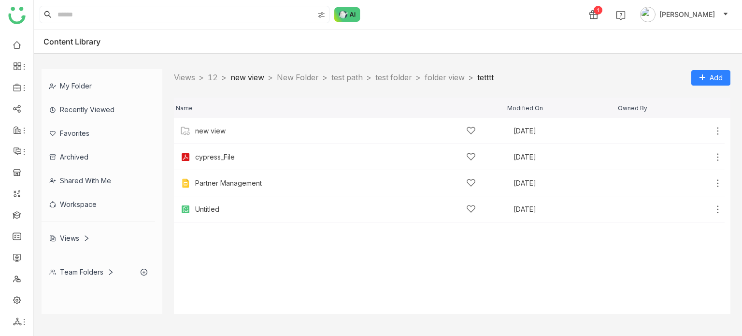
click at [255, 76] on link "new view" at bounding box center [247, 77] width 34 height 10
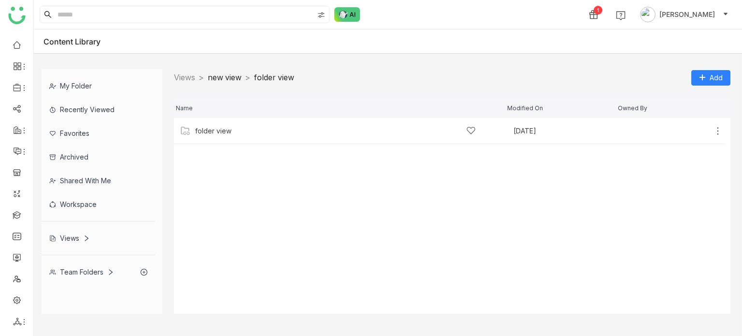
click at [227, 77] on link "new view" at bounding box center [225, 77] width 34 height 10
click at [186, 78] on link "Views" at bounding box center [184, 77] width 21 height 10
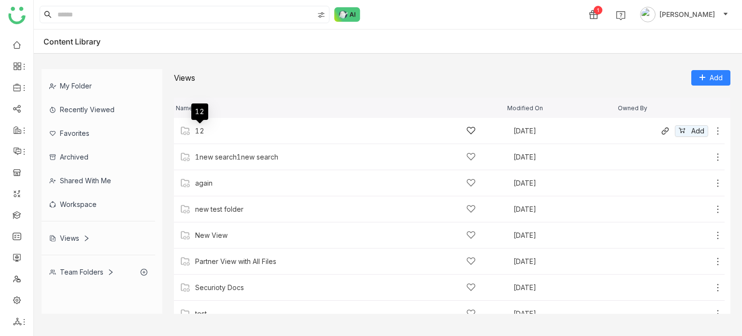
click at [202, 130] on div "12" at bounding box center [199, 131] width 9 height 8
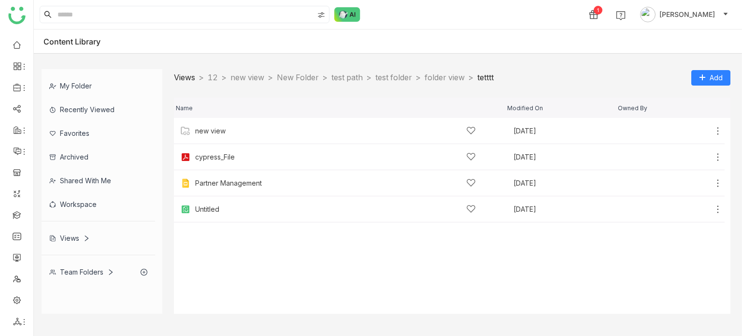
click at [187, 80] on link "Views" at bounding box center [184, 77] width 21 height 10
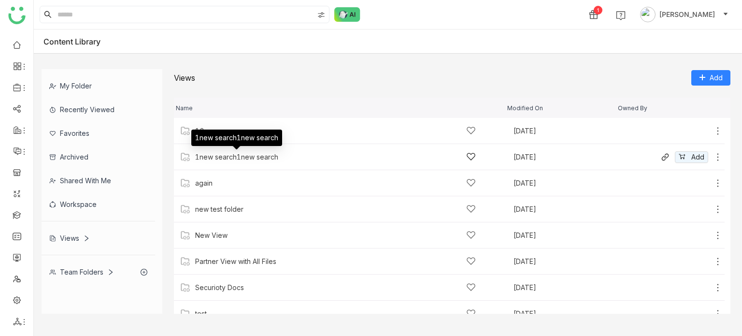
click at [204, 143] on div "1new search1new search" at bounding box center [236, 157] width 83 height 8
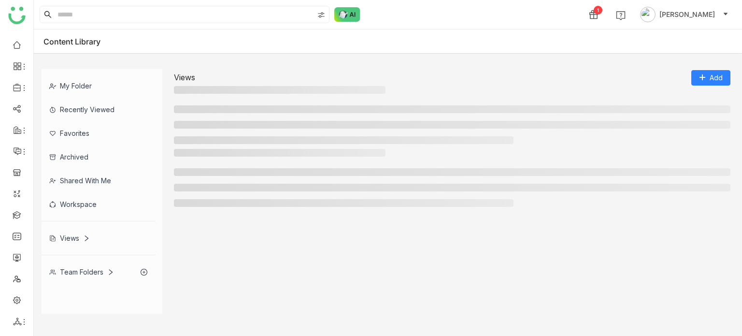
click at [185, 80] on link "Views" at bounding box center [184, 77] width 21 height 10
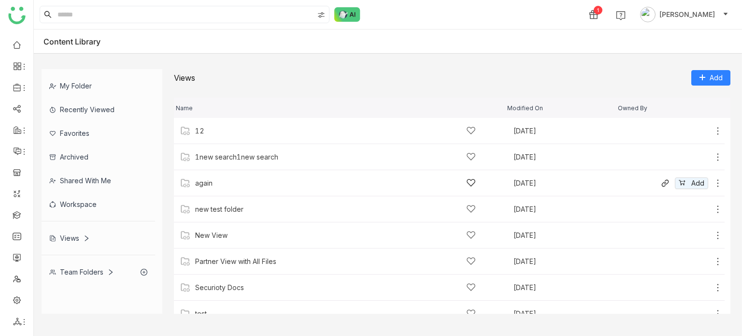
click at [222, 143] on div "again" at bounding box center [335, 183] width 281 height 10
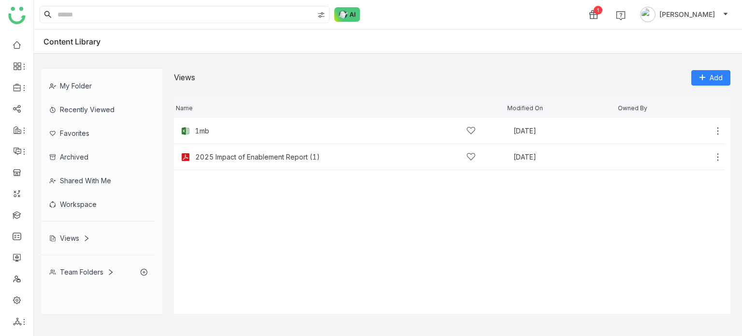
click at [178, 75] on link "Views" at bounding box center [184, 77] width 21 height 10
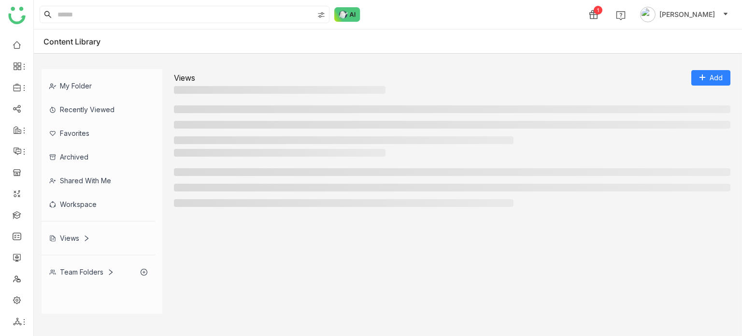
click at [187, 80] on div "Views" at bounding box center [184, 78] width 21 height 10
click at [71, 143] on div "Views" at bounding box center [69, 238] width 41 height 8
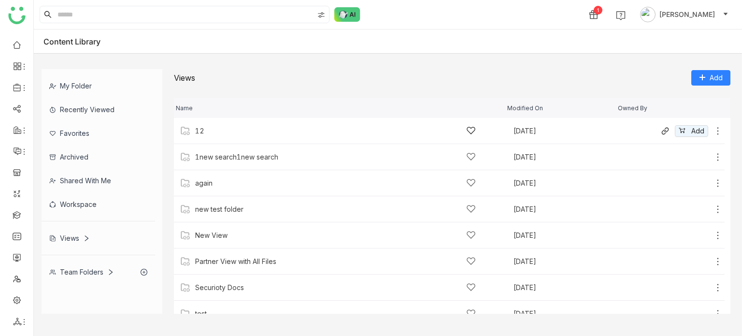
click at [190, 133] on img at bounding box center [186, 131] width 10 height 10
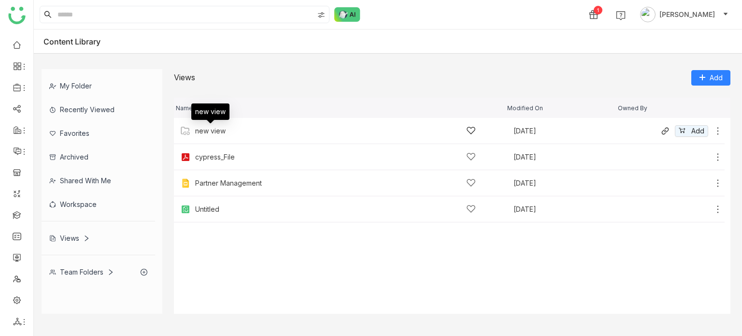
click at [214, 135] on div "new view" at bounding box center [335, 131] width 281 height 10
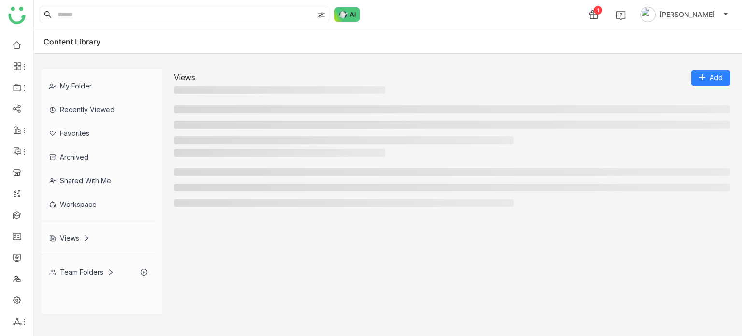
click at [192, 79] on link "Views" at bounding box center [184, 77] width 21 height 10
click at [192, 79] on div "Views" at bounding box center [184, 78] width 21 height 10
click at [78, 237] on div "Views" at bounding box center [69, 238] width 41 height 8
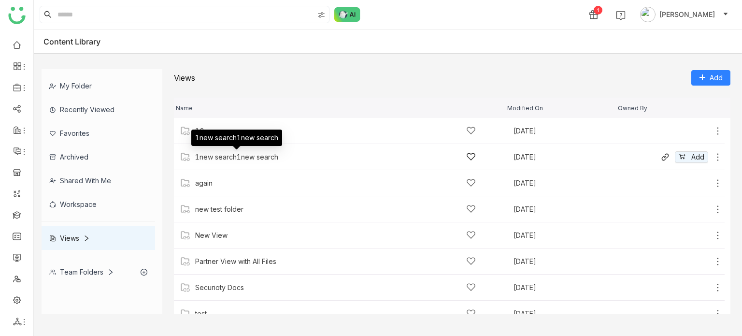
click at [258, 156] on div "1new search1new search" at bounding box center [236, 157] width 83 height 8
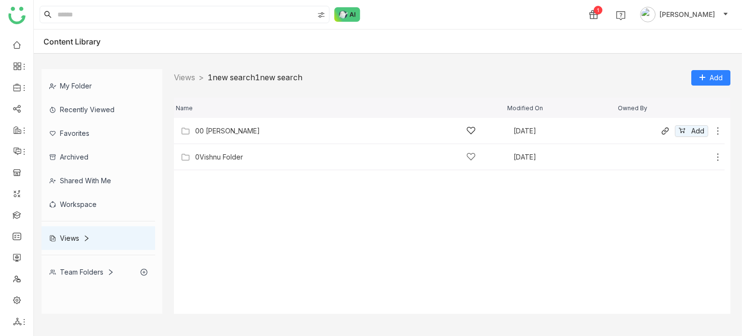
click at [240, 133] on div "00 [PERSON_NAME]" at bounding box center [335, 131] width 281 height 10
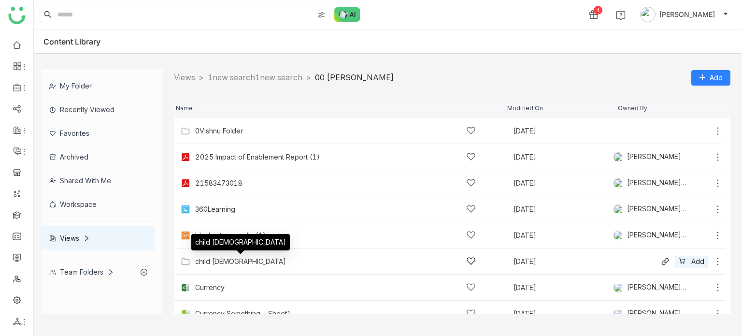
click at [201, 264] on div "child [DEMOGRAPHIC_DATA]" at bounding box center [240, 261] width 91 height 8
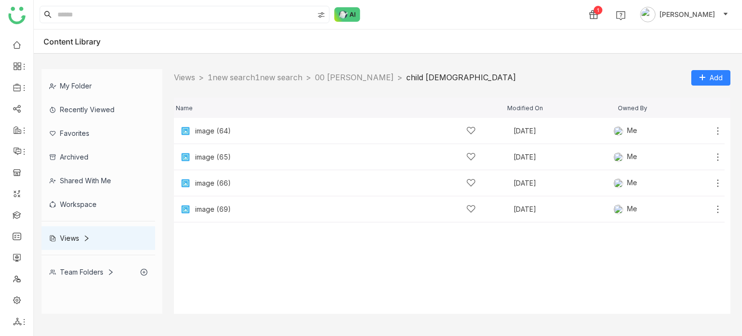
click at [184, 71] on nz-breadcrumb "Views > 1new search1new search > 00 [PERSON_NAME] > child [DEMOGRAPHIC_DATA] >" at bounding box center [345, 77] width 342 height 12
click at [185, 76] on link "Views" at bounding box center [184, 77] width 21 height 10
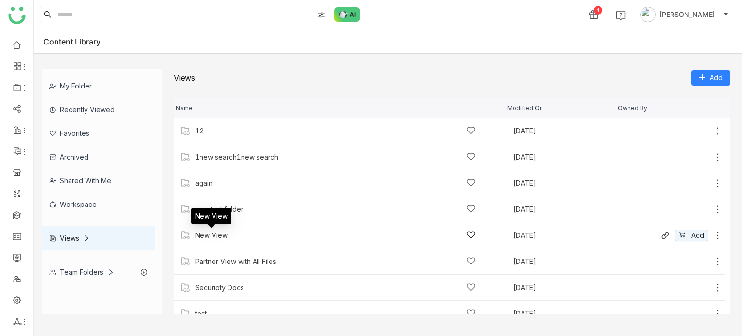
click at [220, 235] on div "New View" at bounding box center [211, 235] width 32 height 8
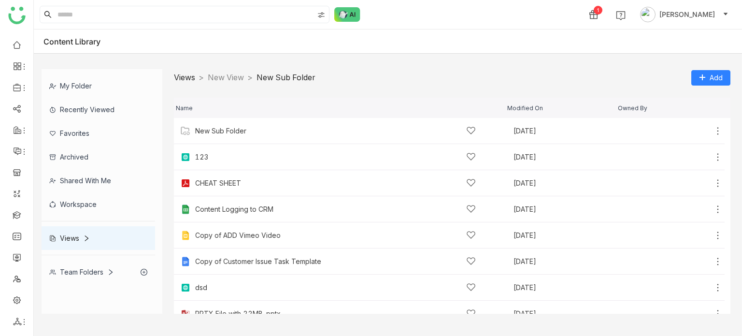
click at [192, 75] on link "Views" at bounding box center [184, 77] width 21 height 10
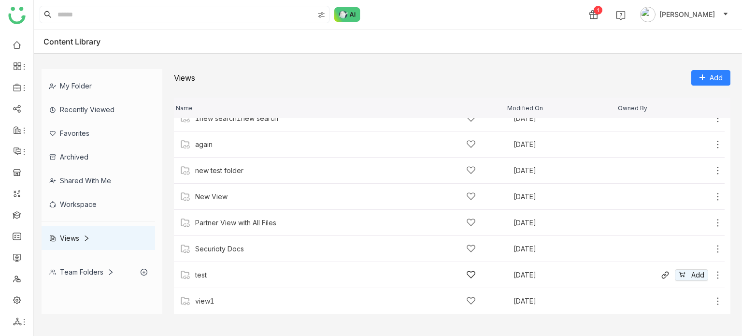
scroll to position [39, 0]
click at [201, 278] on div "test" at bounding box center [201, 275] width 12 height 8
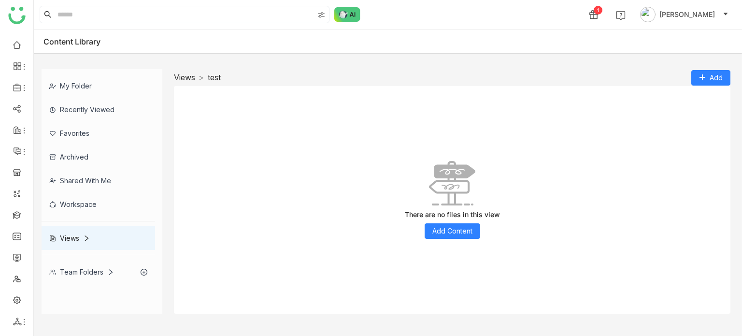
click at [191, 79] on link "Views" at bounding box center [184, 77] width 21 height 10
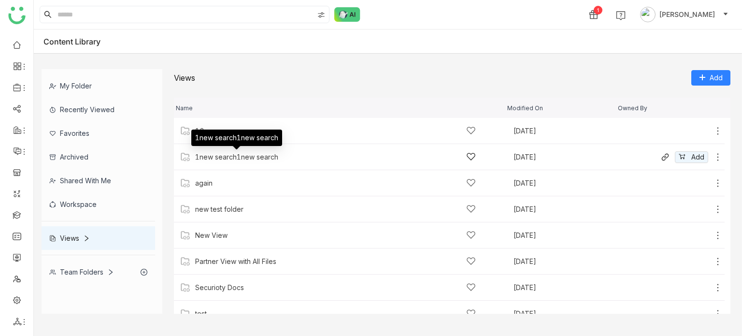
click at [207, 158] on div "1new search1new search" at bounding box center [236, 157] width 83 height 8
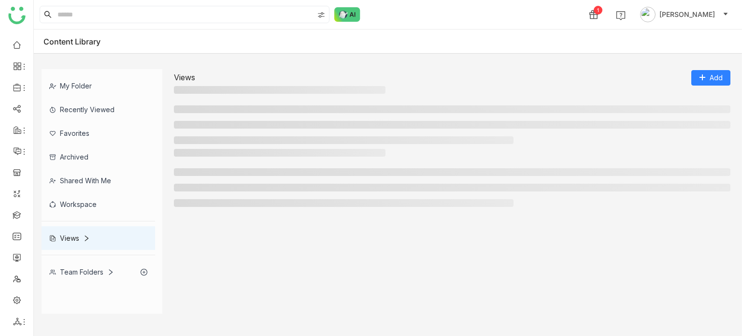
click at [193, 77] on link "Views" at bounding box center [184, 77] width 21 height 10
click at [82, 237] on div "Views" at bounding box center [69, 238] width 41 height 8
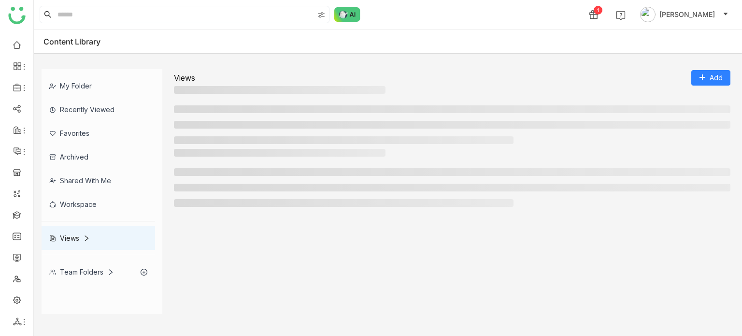
click at [82, 237] on div "Views" at bounding box center [69, 238] width 41 height 8
click at [90, 86] on div "My Folder" at bounding box center [99, 86] width 114 height 24
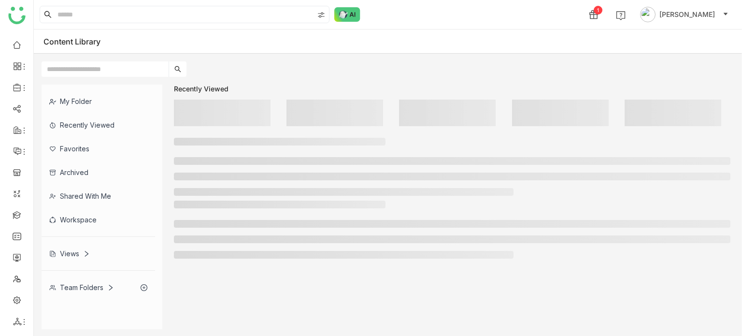
click at [78, 255] on div "Views" at bounding box center [69, 253] width 41 height 8
click at [78, 255] on div "My Folder Recently Viewed Favorites Archived Shared with me Workspace Views Tea…" at bounding box center [102, 192] width 121 height 214
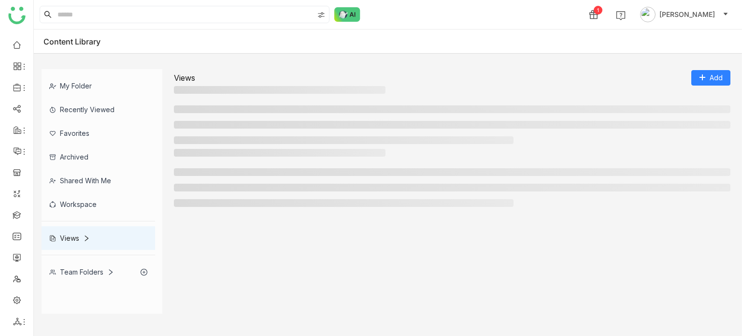
click at [78, 255] on div "My Folder Recently Viewed Favorites Archived Shared with me Workspace Views Tea…" at bounding box center [102, 176] width 121 height 214
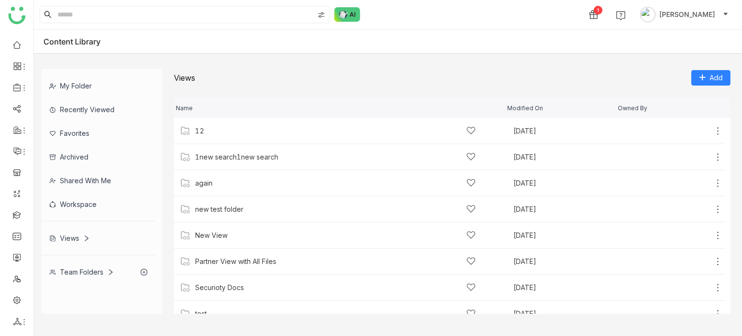
drag, startPoint x: 0, startPoint y: 0, endPoint x: 462, endPoint y: 38, distance: 463.8
click at [462, 38] on div "Content Library" at bounding box center [388, 41] width 708 height 24
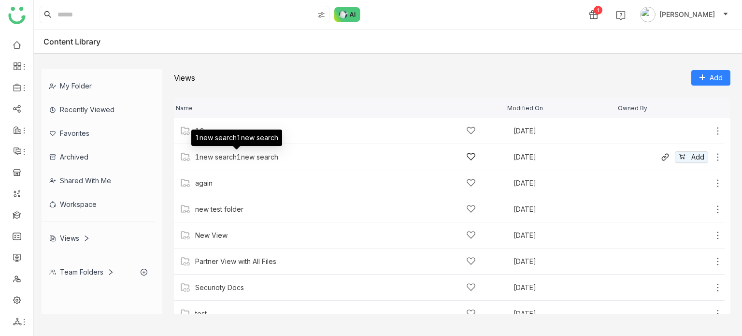
click at [220, 159] on div "1new search1new search" at bounding box center [236, 157] width 83 height 8
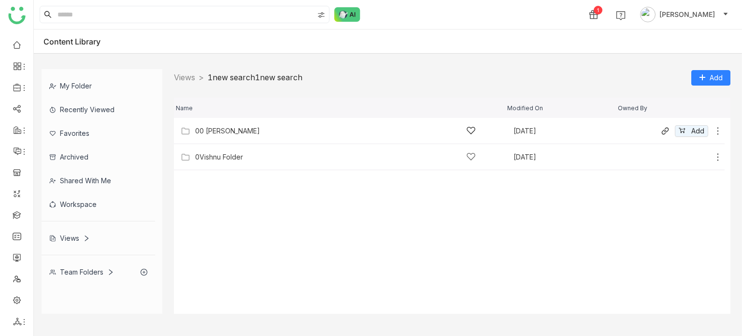
click at [209, 126] on div "00 Arif Folder" at bounding box center [335, 131] width 281 height 10
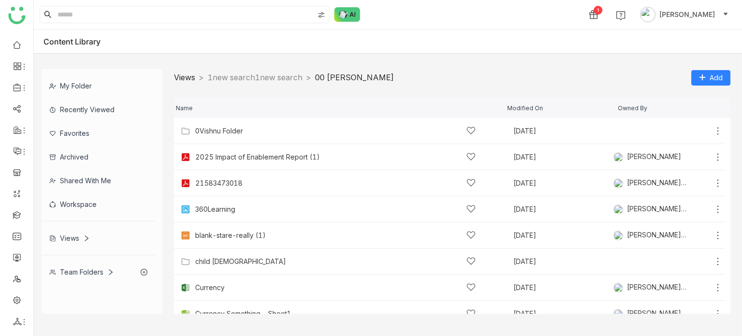
click at [182, 76] on link "Views" at bounding box center [184, 77] width 21 height 10
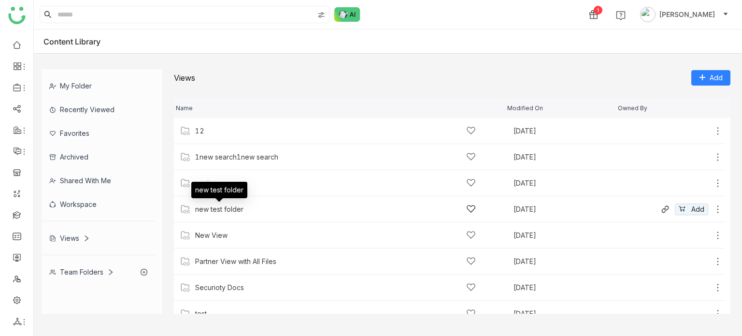
click at [213, 212] on div "new test folder" at bounding box center [219, 209] width 48 height 8
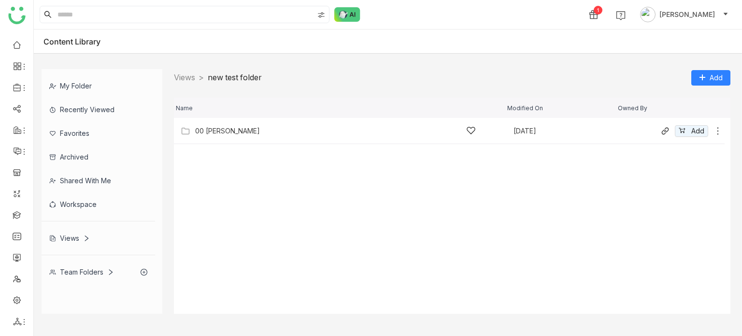
click at [220, 128] on div "00 Arif Folder" at bounding box center [227, 131] width 65 height 8
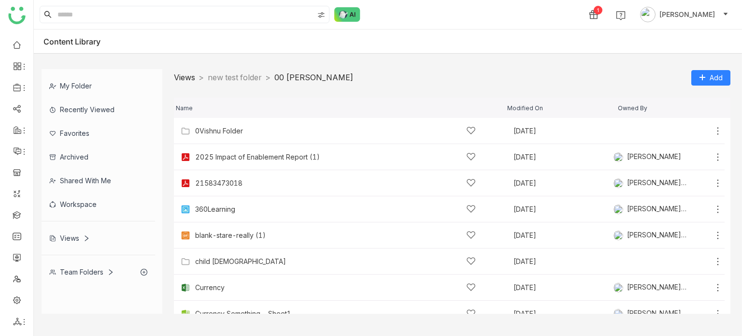
click at [186, 78] on link "Views" at bounding box center [184, 77] width 21 height 10
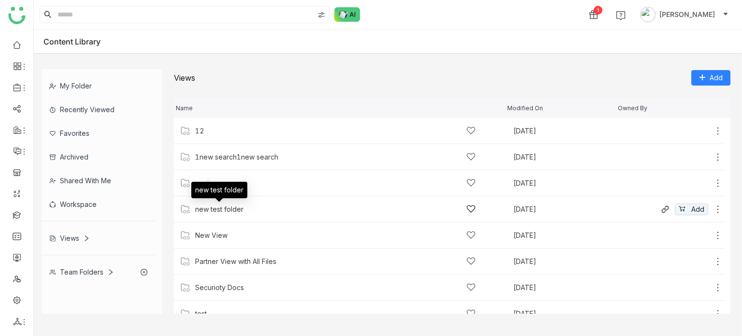
click at [208, 211] on div "new test folder" at bounding box center [219, 209] width 48 height 8
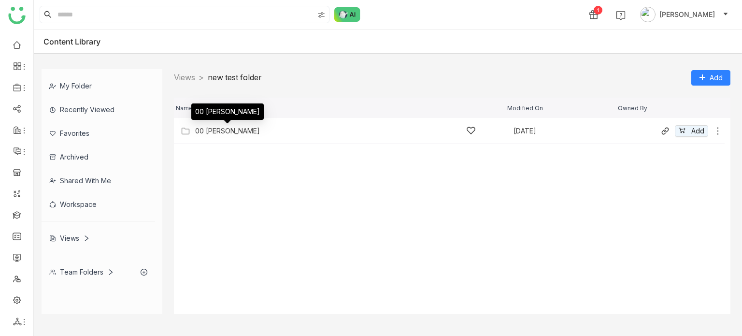
click at [213, 130] on div "00 Arif Folder" at bounding box center [227, 131] width 65 height 8
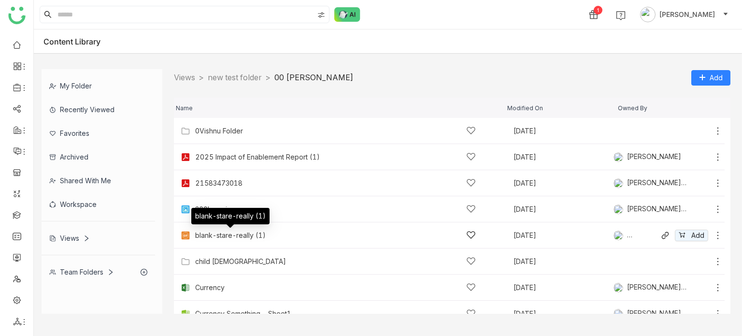
click at [226, 235] on div "blank-stare-really (1)" at bounding box center [230, 235] width 71 height 8
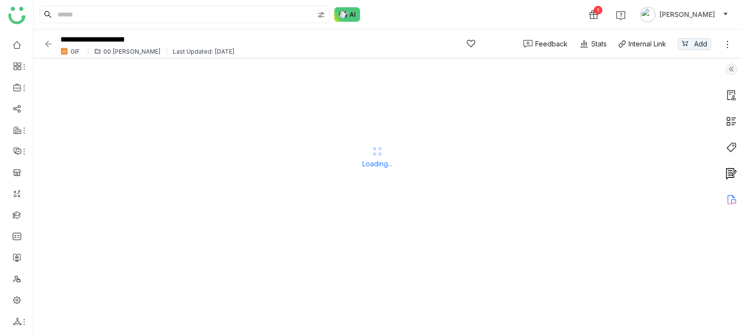
click at [51, 44] on img at bounding box center [48, 44] width 10 height 10
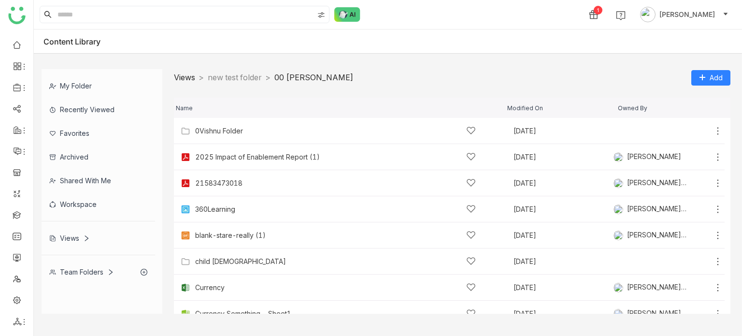
click at [192, 77] on link "Views" at bounding box center [184, 77] width 21 height 10
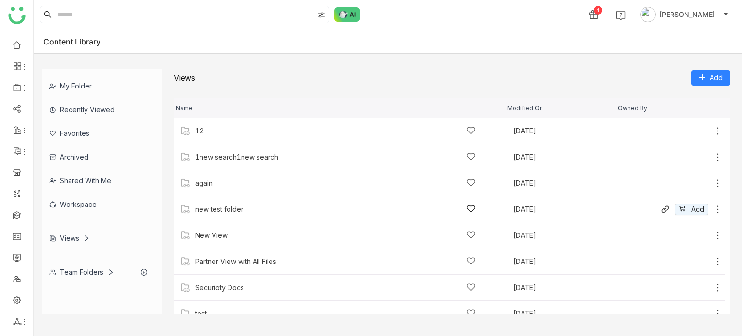
click at [216, 202] on div "new test folder Jun 24, 2025 Add" at bounding box center [449, 209] width 551 height 26
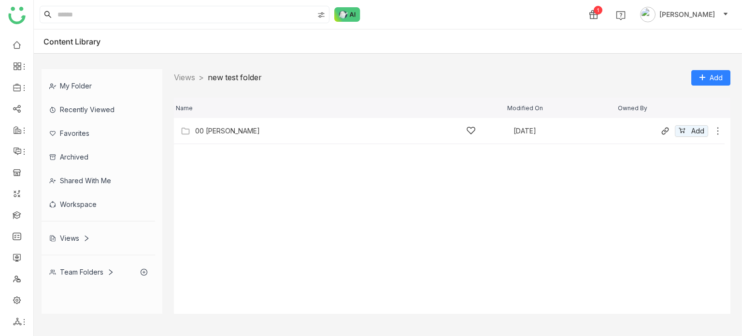
click at [218, 127] on div "00 Arif Folder" at bounding box center [227, 131] width 65 height 8
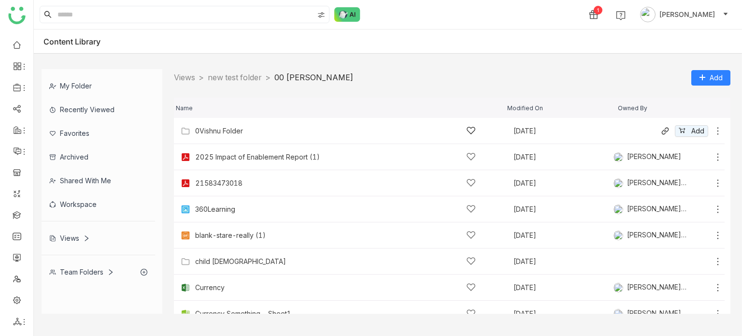
click at [224, 125] on div "0Vishnu Folder Sep 8, 2025 Add" at bounding box center [449, 131] width 551 height 26
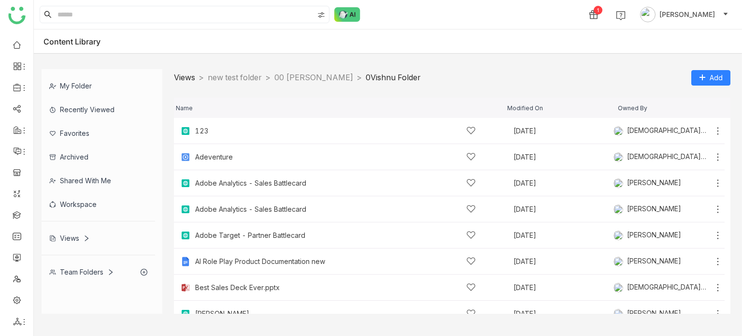
click at [184, 75] on link "Views" at bounding box center [184, 77] width 21 height 10
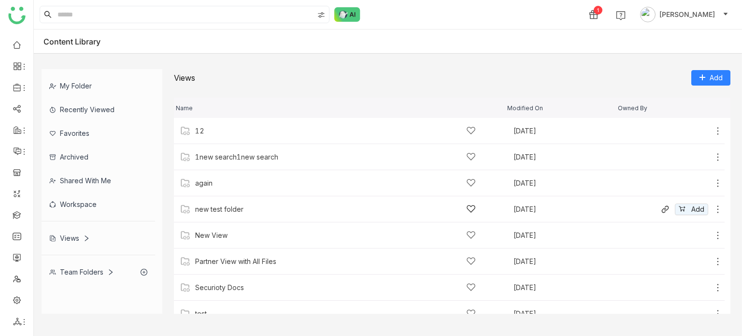
click at [205, 211] on div "new test folder" at bounding box center [219, 209] width 48 height 8
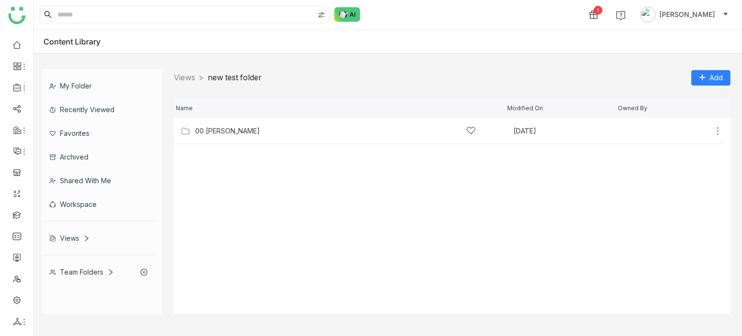
click at [180, 85] on div "Views > new test folder > Add" at bounding box center [452, 77] width 556 height 17
click at [181, 84] on div "Views > new test folder > Add" at bounding box center [452, 77] width 556 height 17
click at [182, 82] on link "Views" at bounding box center [184, 77] width 21 height 10
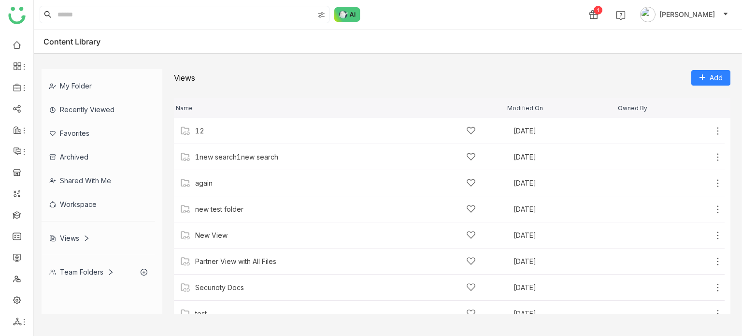
click at [80, 270] on div "Team Folders" at bounding box center [81, 272] width 65 height 8
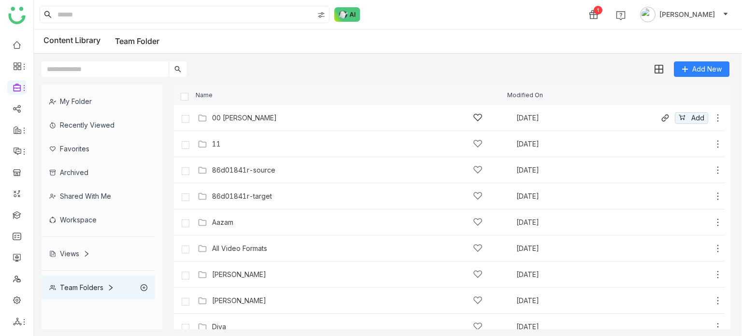
click at [233, 122] on div "00 Arif Folder" at bounding box center [347, 118] width 270 height 10
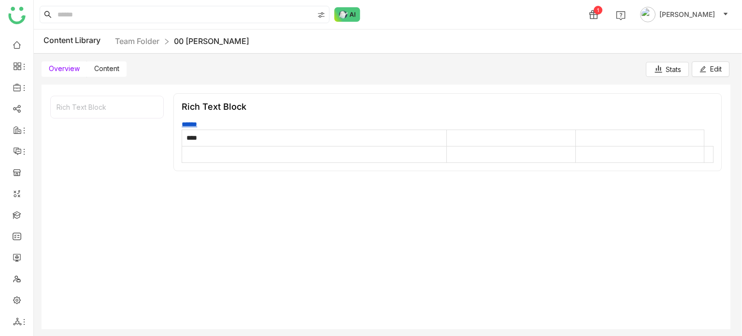
click at [103, 65] on span "Content" at bounding box center [106, 68] width 25 height 8
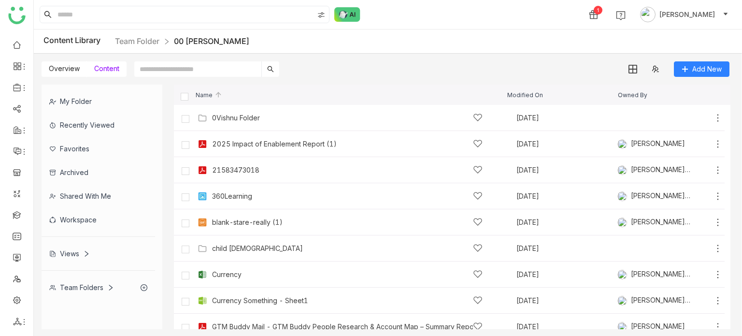
click at [61, 65] on span "Overview" at bounding box center [64, 68] width 31 height 8
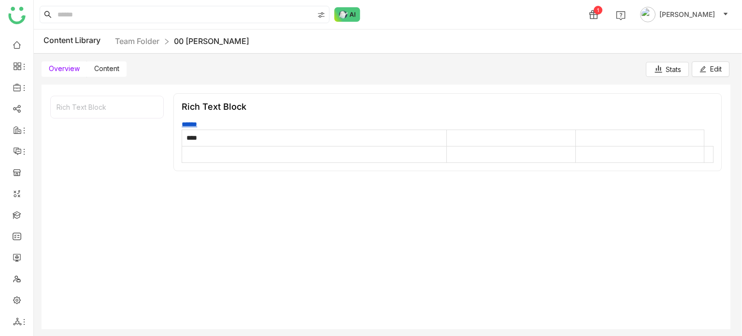
click at [103, 70] on span "Content" at bounding box center [106, 68] width 25 height 8
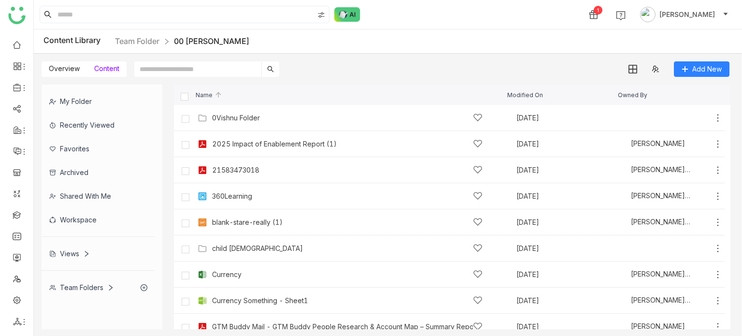
click at [72, 64] on span "Overview" at bounding box center [64, 68] width 31 height 8
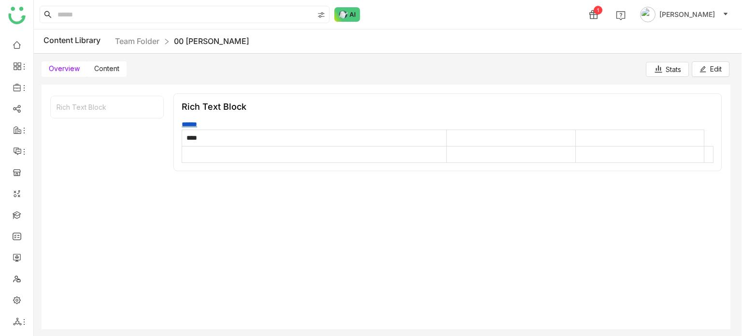
click at [120, 67] on label "Content" at bounding box center [107, 68] width 40 height 15
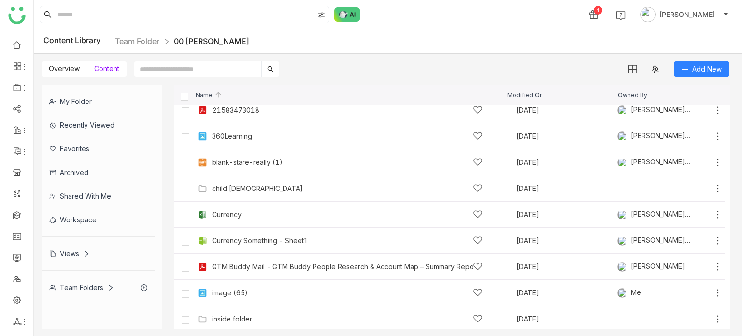
scroll to position [64, 0]
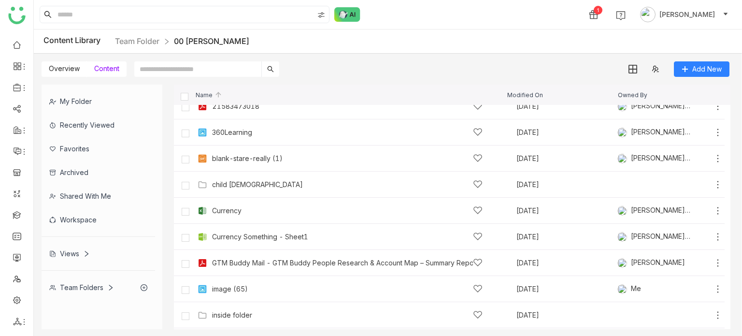
click at [71, 254] on div "Views" at bounding box center [69, 253] width 41 height 8
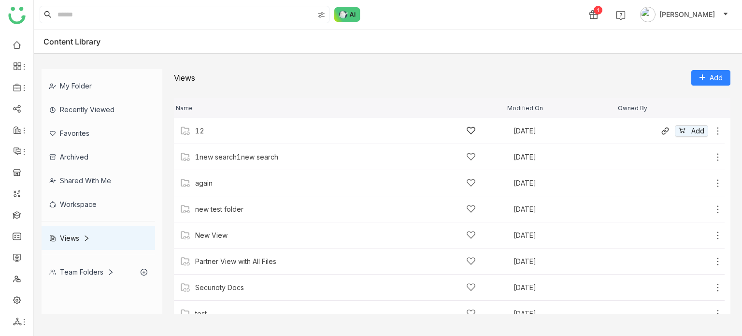
click at [220, 131] on div "12" at bounding box center [335, 131] width 281 height 10
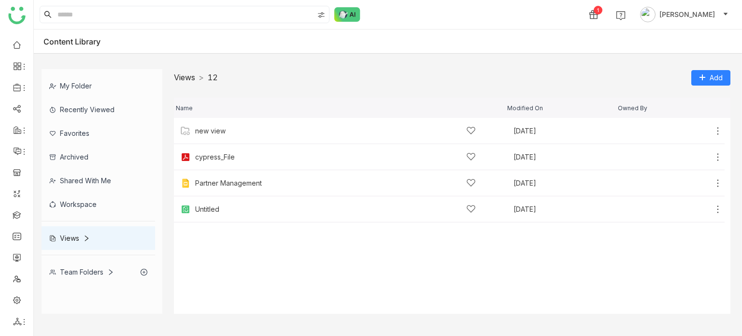
click at [188, 73] on link "Views" at bounding box center [184, 77] width 21 height 10
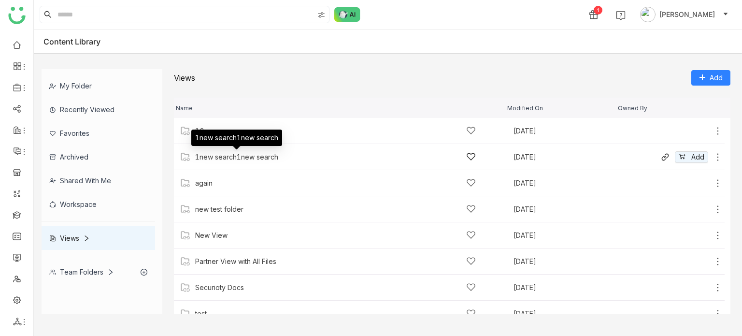
click at [215, 159] on div "1new search1new search" at bounding box center [236, 157] width 83 height 8
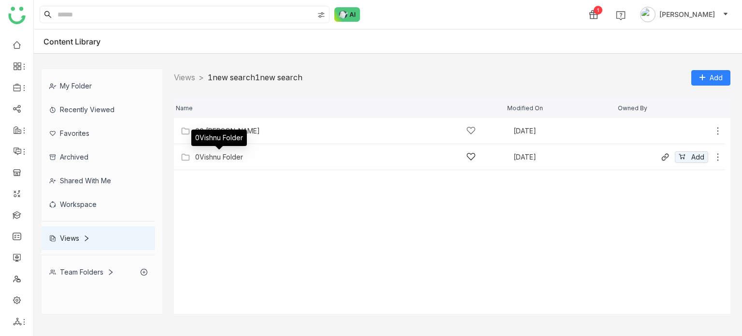
click at [216, 158] on div "0Vishnu Folder" at bounding box center [219, 157] width 48 height 8
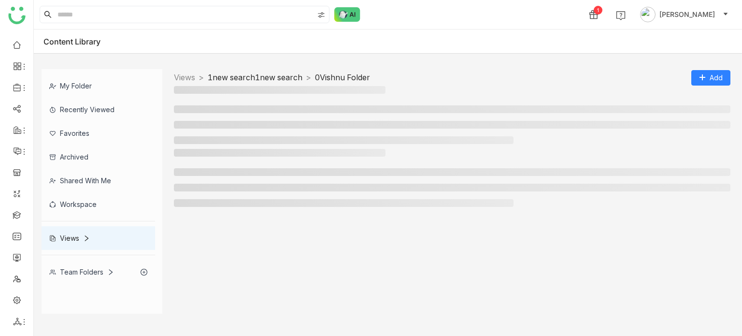
click at [290, 73] on link "1new search1new search" at bounding box center [255, 77] width 95 height 10
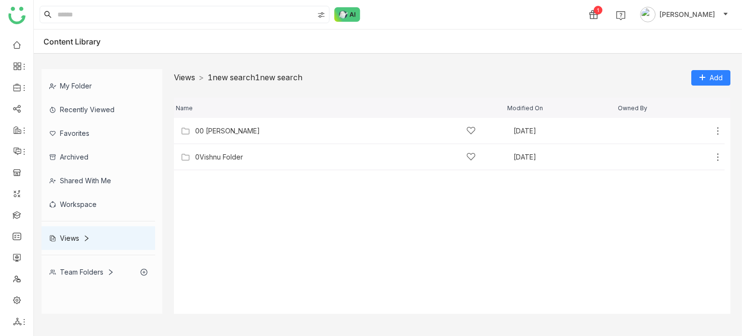
click at [186, 74] on link "Views" at bounding box center [184, 77] width 21 height 10
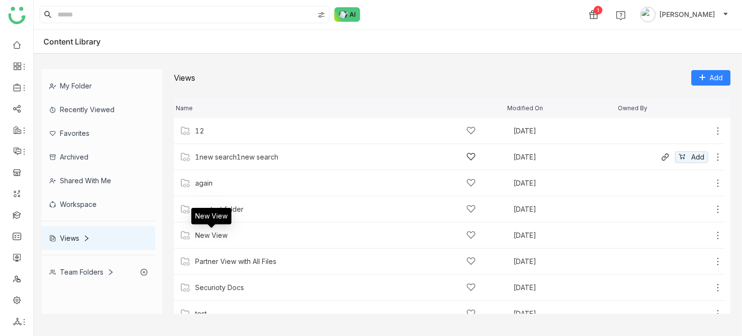
click at [213, 159] on div "1new search1new search" at bounding box center [236, 157] width 83 height 8
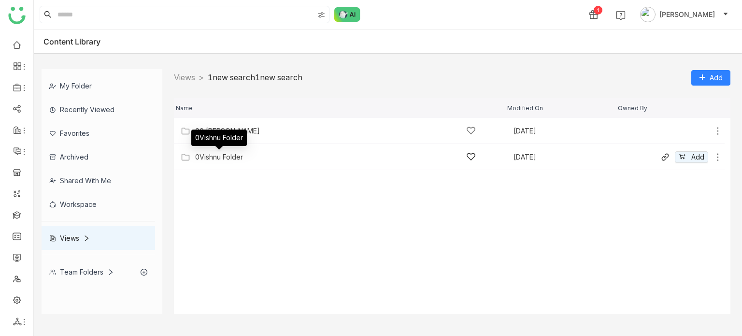
click at [221, 158] on div "0Vishnu Folder" at bounding box center [219, 157] width 48 height 8
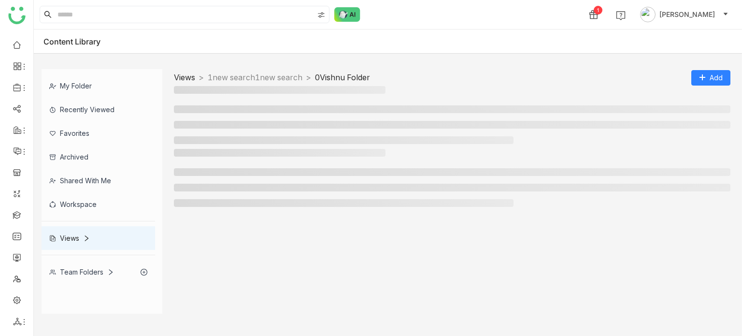
click at [188, 78] on link "Views" at bounding box center [184, 77] width 21 height 10
click at [188, 78] on div "Views" at bounding box center [184, 78] width 21 height 10
click at [71, 84] on div "My Folder" at bounding box center [99, 86] width 114 height 24
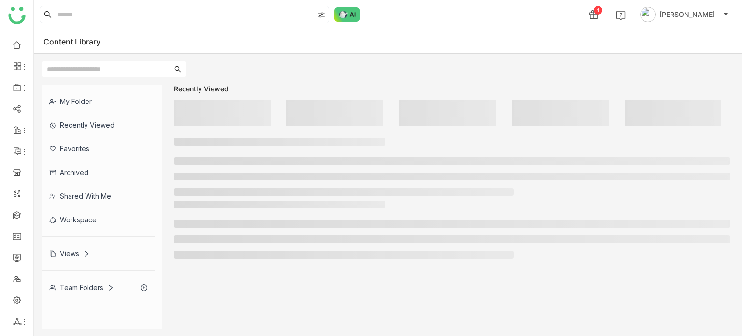
click at [77, 251] on div "Views" at bounding box center [69, 253] width 41 height 8
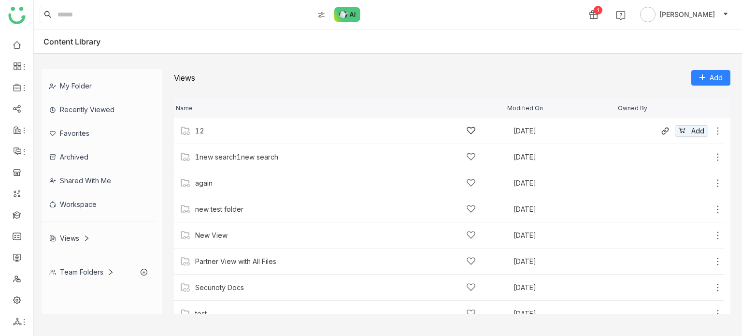
click at [211, 123] on div "12 [DATE] Add" at bounding box center [449, 131] width 551 height 26
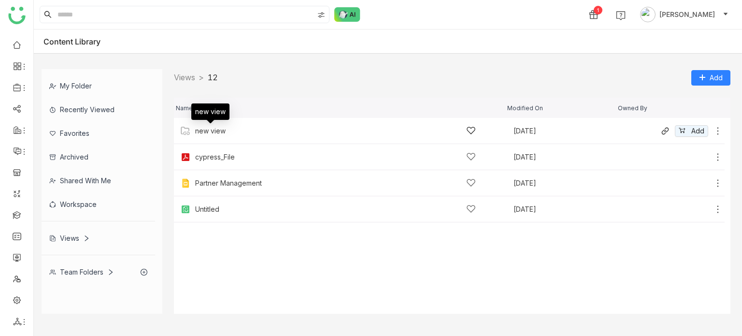
click at [218, 127] on div "new view" at bounding box center [210, 131] width 30 height 8
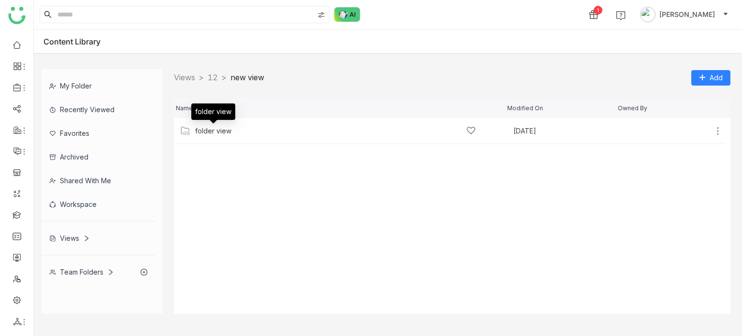
click at [218, 127] on div "folder view" at bounding box center [213, 131] width 36 height 8
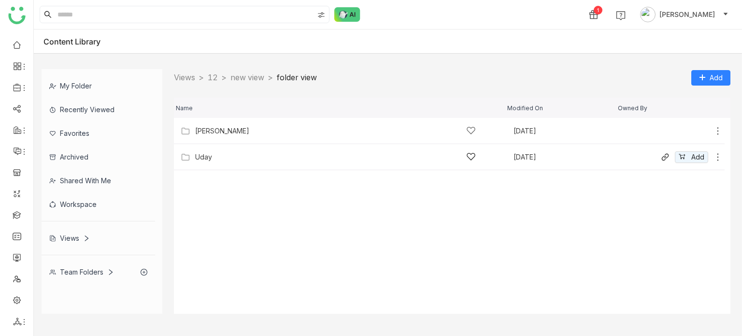
click at [214, 154] on div "Uday" at bounding box center [335, 157] width 281 height 10
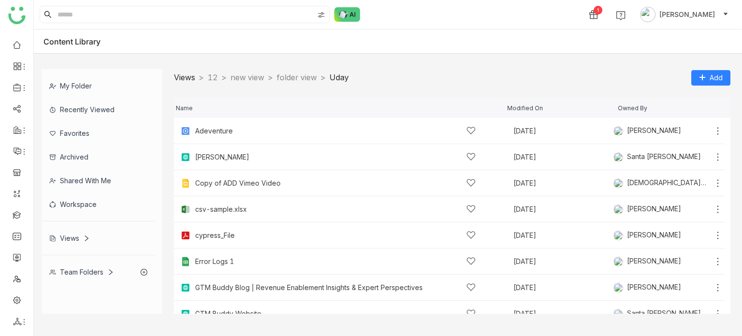
click at [194, 79] on link "Views" at bounding box center [184, 77] width 21 height 10
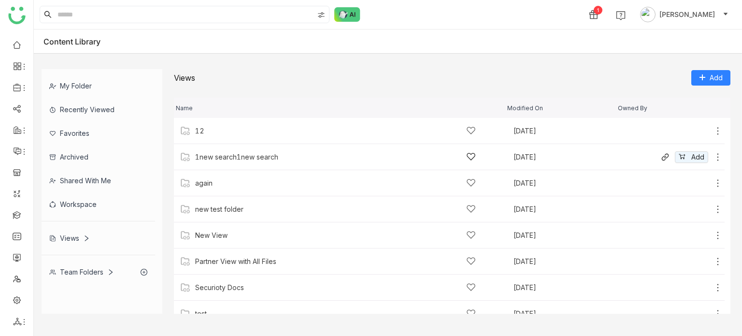
scroll to position [39, 0]
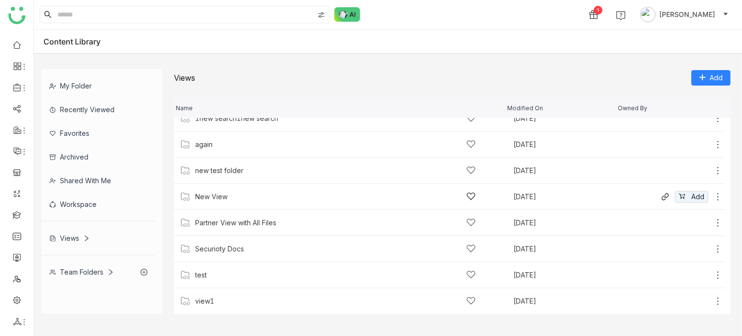
click at [214, 190] on div "New View [DATE] Add" at bounding box center [449, 197] width 551 height 26
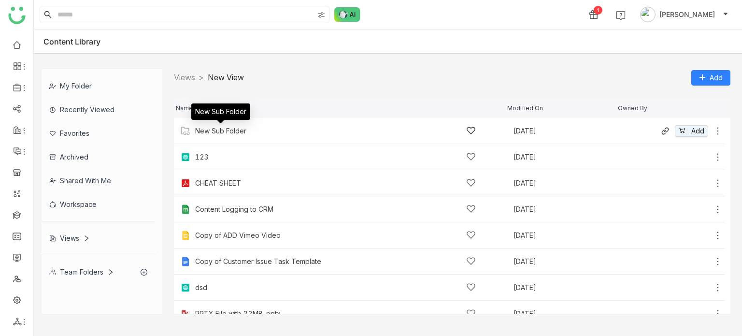
click at [232, 127] on div "New Sub Folder" at bounding box center [220, 131] width 51 height 8
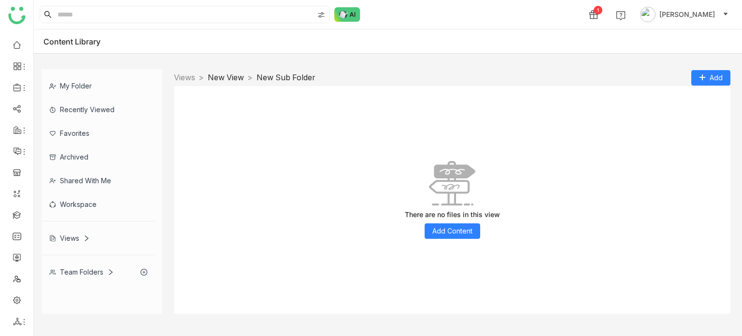
click at [226, 82] on link "New View" at bounding box center [226, 77] width 36 height 10
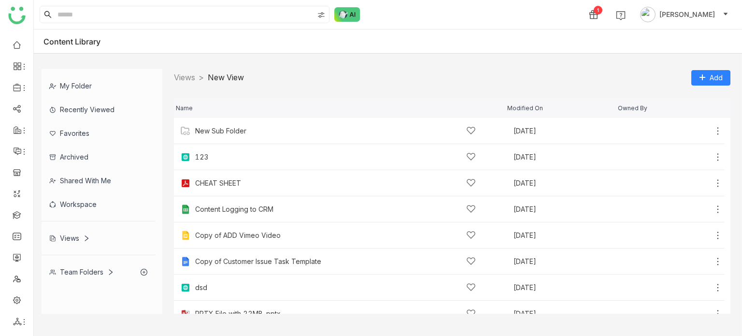
click at [184, 68] on div "My Folder Recently Viewed Favorites Archived Shared with me Workspace Views Tea…" at bounding box center [388, 191] width 708 height 260
click at [185, 73] on link "Views" at bounding box center [184, 77] width 21 height 10
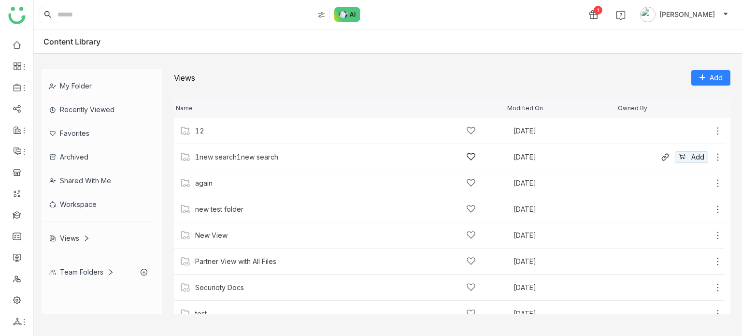
scroll to position [39, 0]
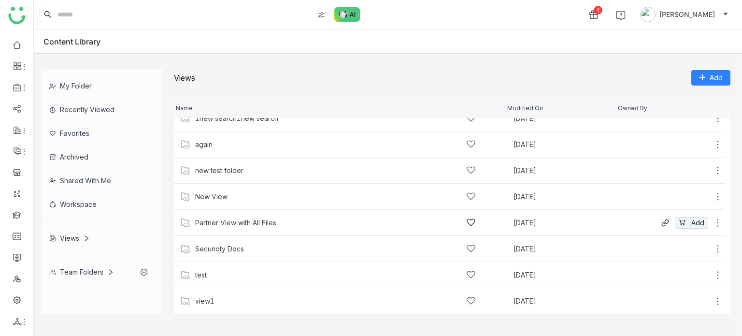
click at [231, 216] on div "Partner View with All Files [DATE] Add" at bounding box center [449, 223] width 551 height 26
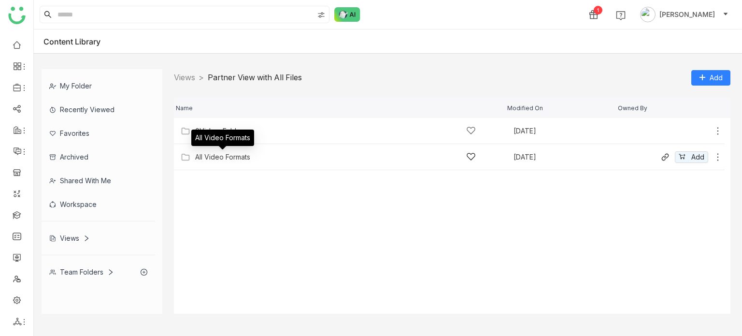
click at [228, 153] on div "All Video Formats" at bounding box center [222, 157] width 55 height 8
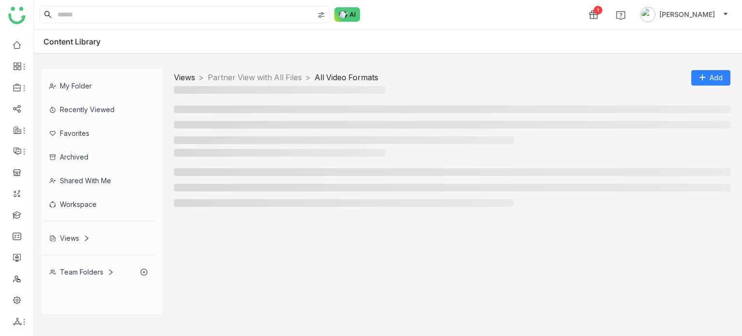
click at [195, 74] on link "Views" at bounding box center [184, 77] width 21 height 10
